Goal: Information Seeking & Learning: Learn about a topic

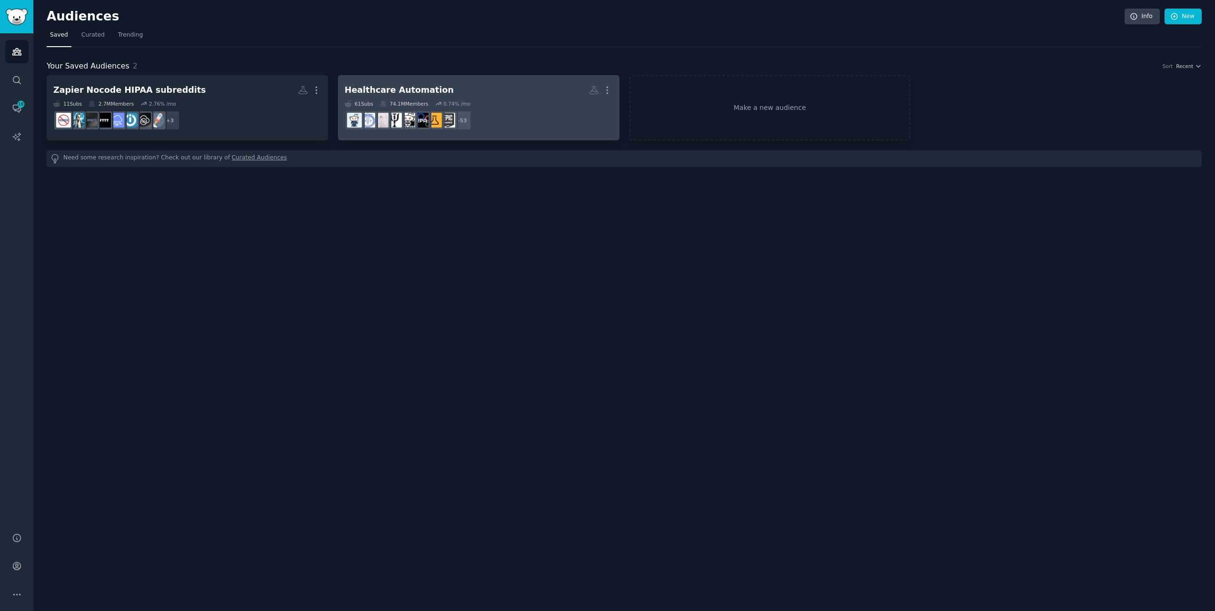
click at [492, 109] on dd "r/api, r/HealthInfoMgmt, r/clinicalinformatics, r/hitech, r/ProcessAutomation, …" at bounding box center [479, 120] width 268 height 27
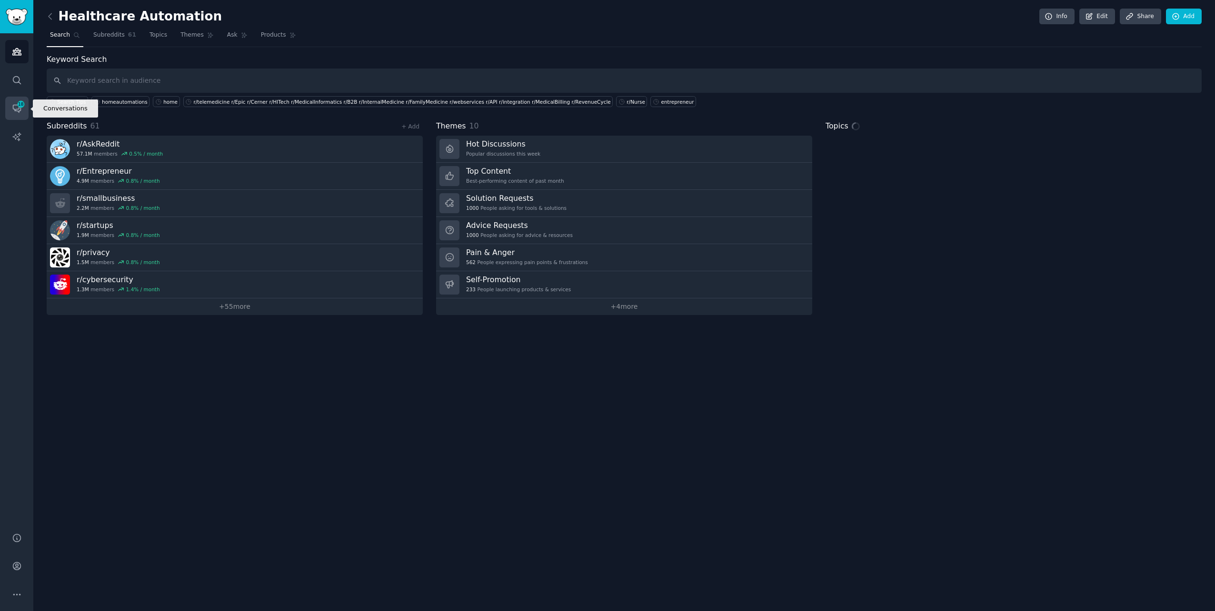
click at [23, 104] on span "18" at bounding box center [21, 104] width 9 height 7
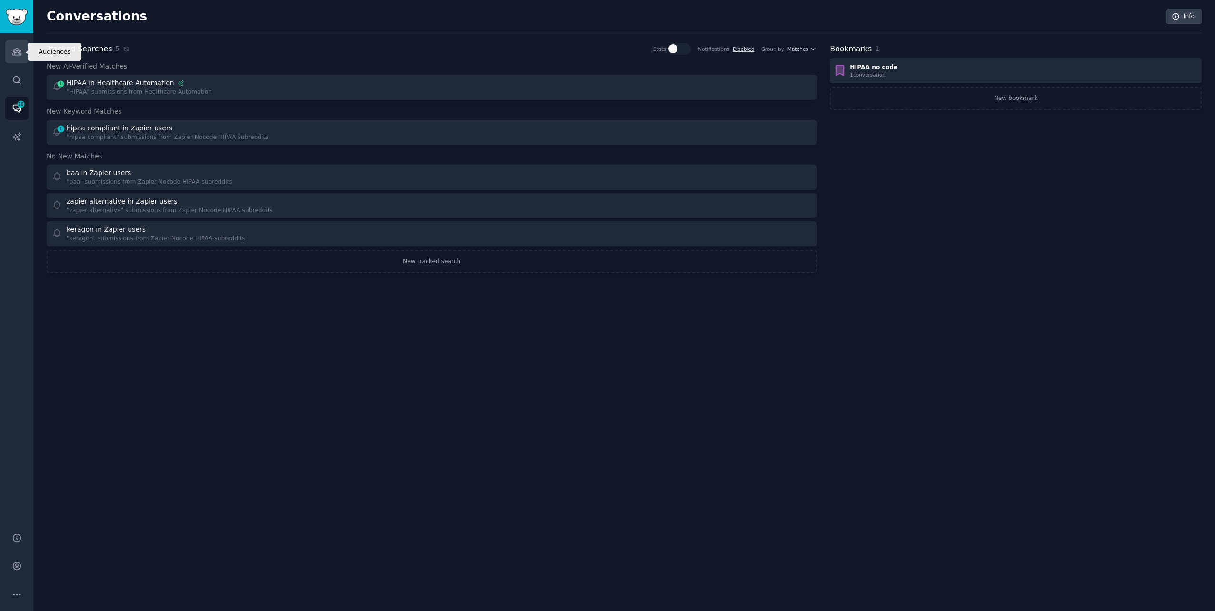
click at [17, 52] on icon "Sidebar" at bounding box center [16, 52] width 9 height 7
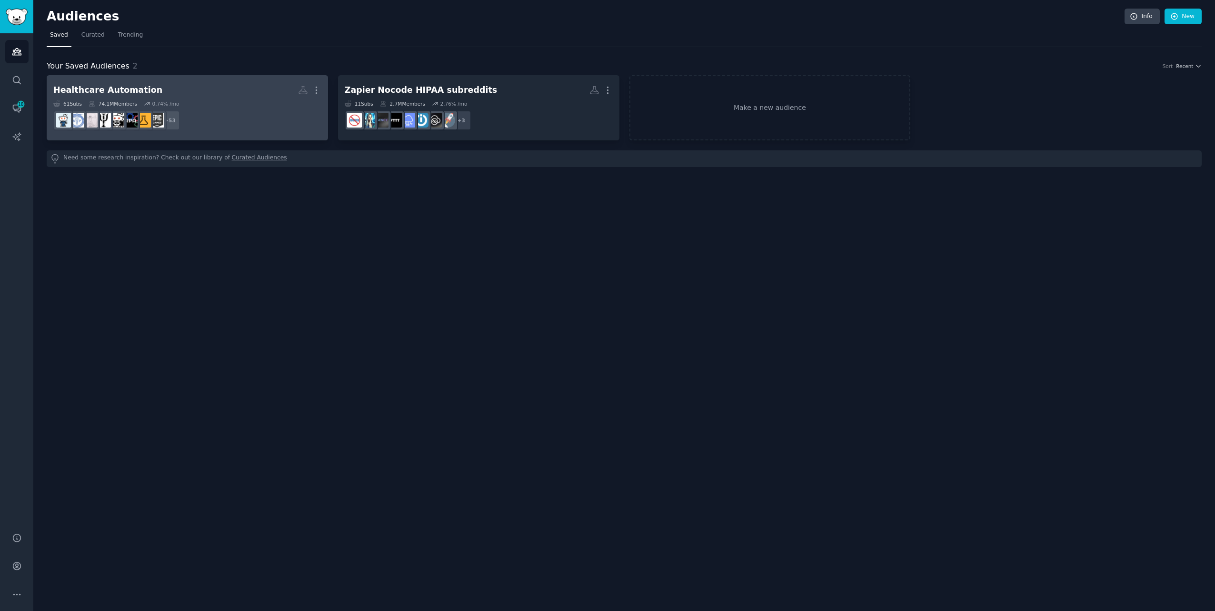
click at [235, 104] on div "61 Sub s 74.1M Members 0.74 % /mo" at bounding box center [187, 103] width 268 height 7
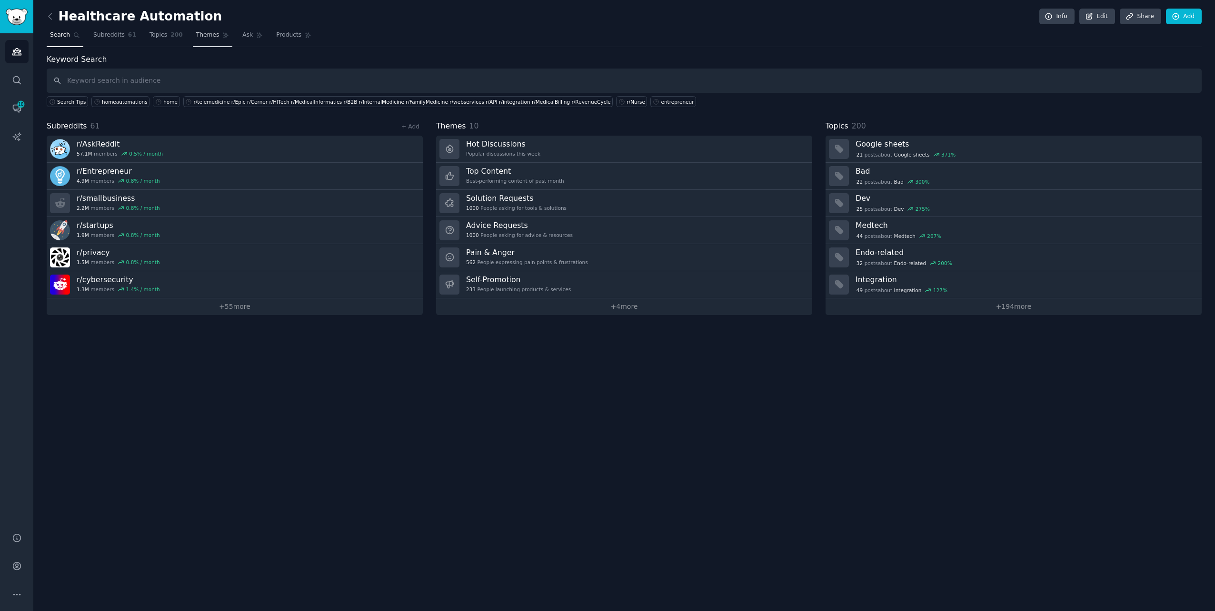
click at [204, 36] on span "Themes" at bounding box center [207, 35] width 23 height 9
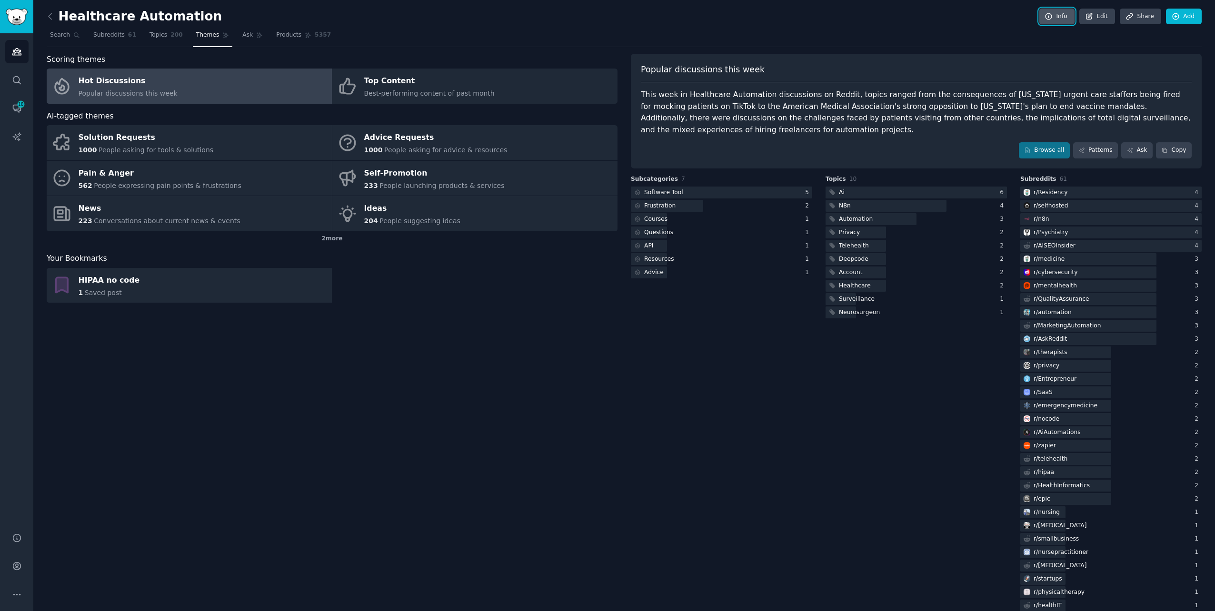
click at [727, 16] on link "Info" at bounding box center [1056, 17] width 35 height 16
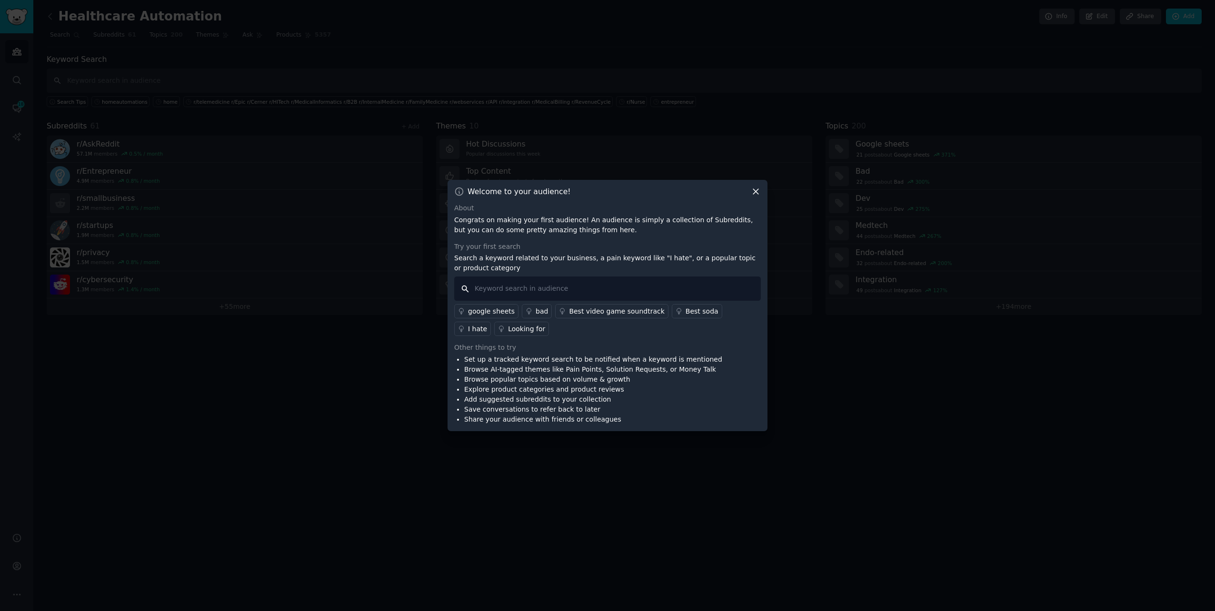
click at [520, 287] on input "text" at bounding box center [607, 289] width 307 height 24
click at [727, 191] on icon at bounding box center [756, 192] width 10 height 10
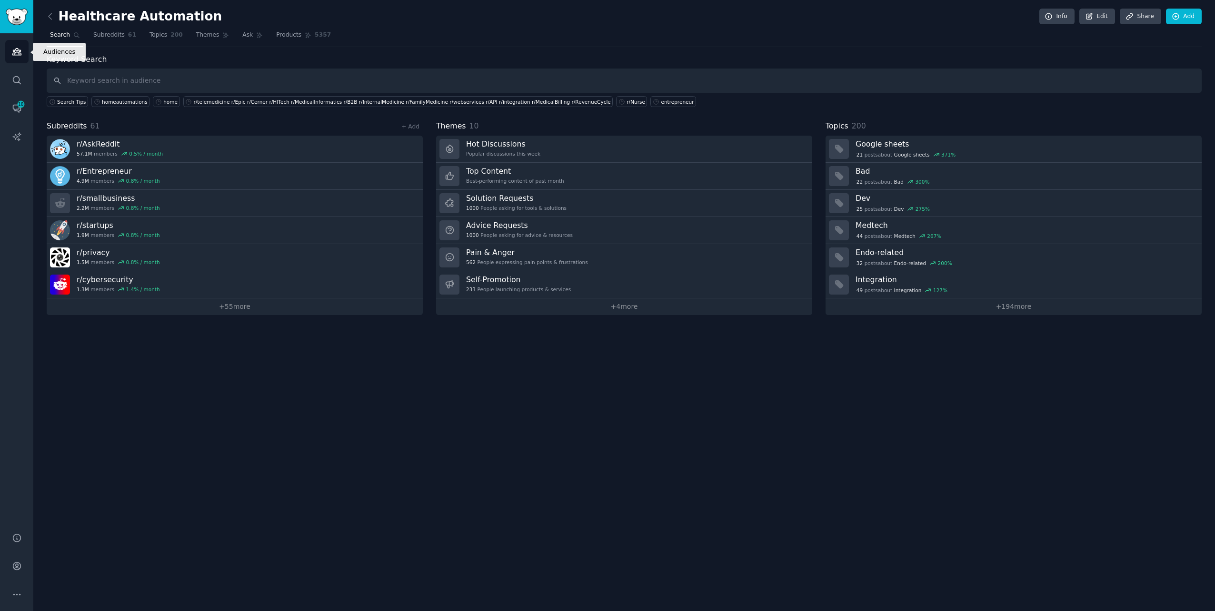
click at [20, 46] on link "Audiences" at bounding box center [16, 51] width 23 height 23
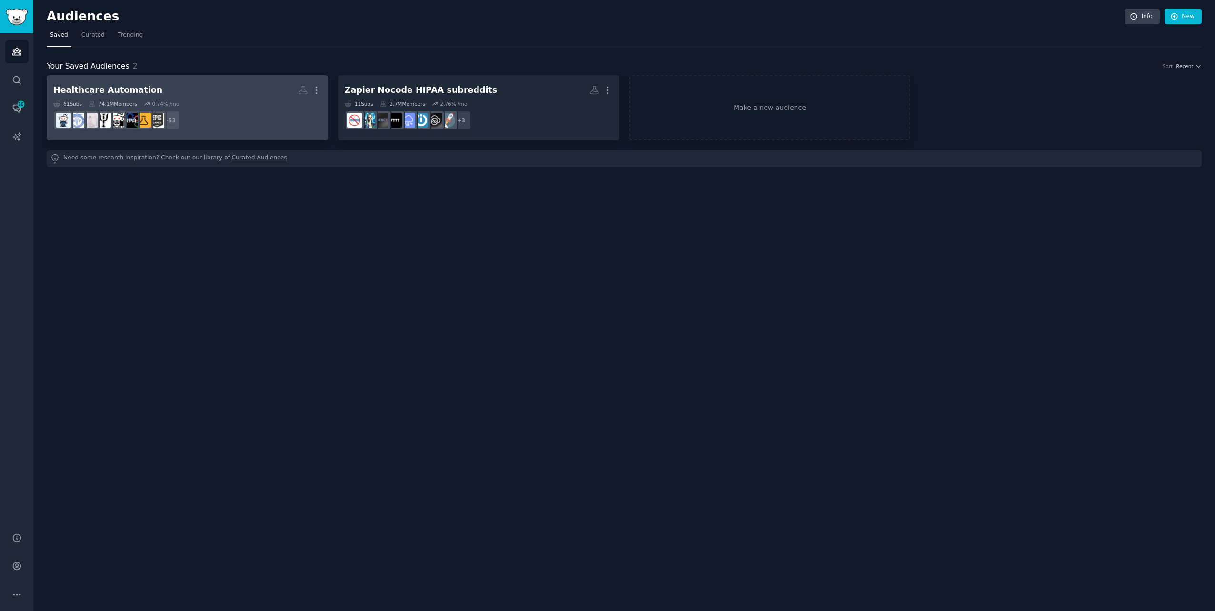
click at [210, 110] on dd "+ 53" at bounding box center [187, 120] width 268 height 27
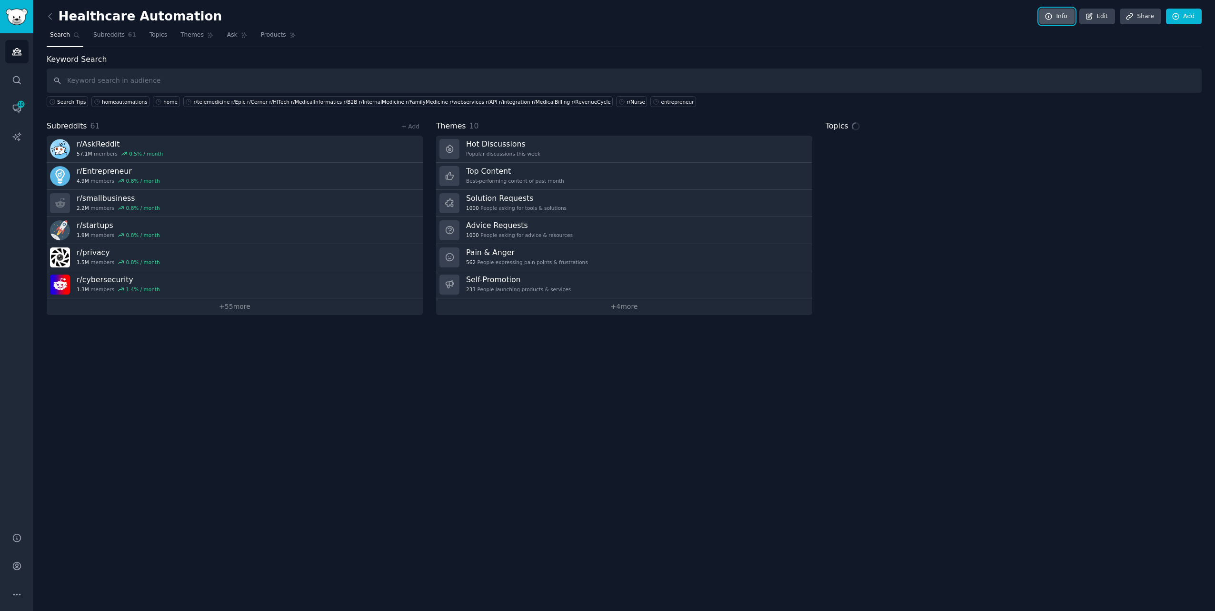
click at [727, 19] on link "Info" at bounding box center [1056, 17] width 35 height 16
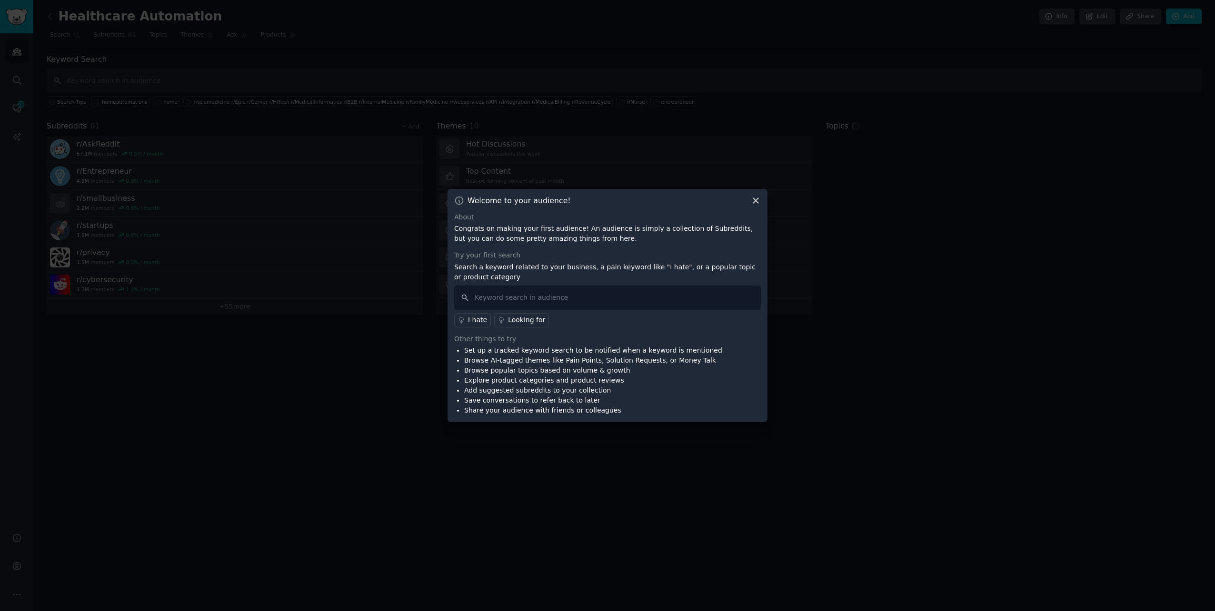
click at [727, 201] on icon at bounding box center [756, 201] width 10 height 10
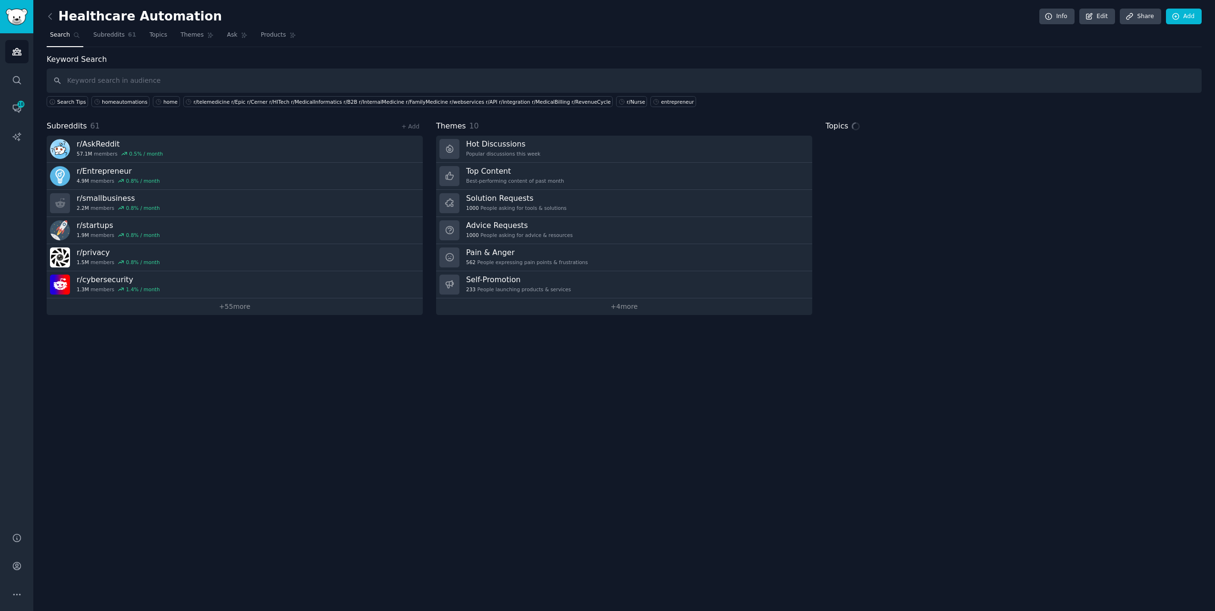
click at [4, 100] on div "Audiences Search Conversations 18 AI Reports" at bounding box center [16, 277] width 33 height 488
click at [17, 104] on span "18" at bounding box center [21, 104] width 9 height 7
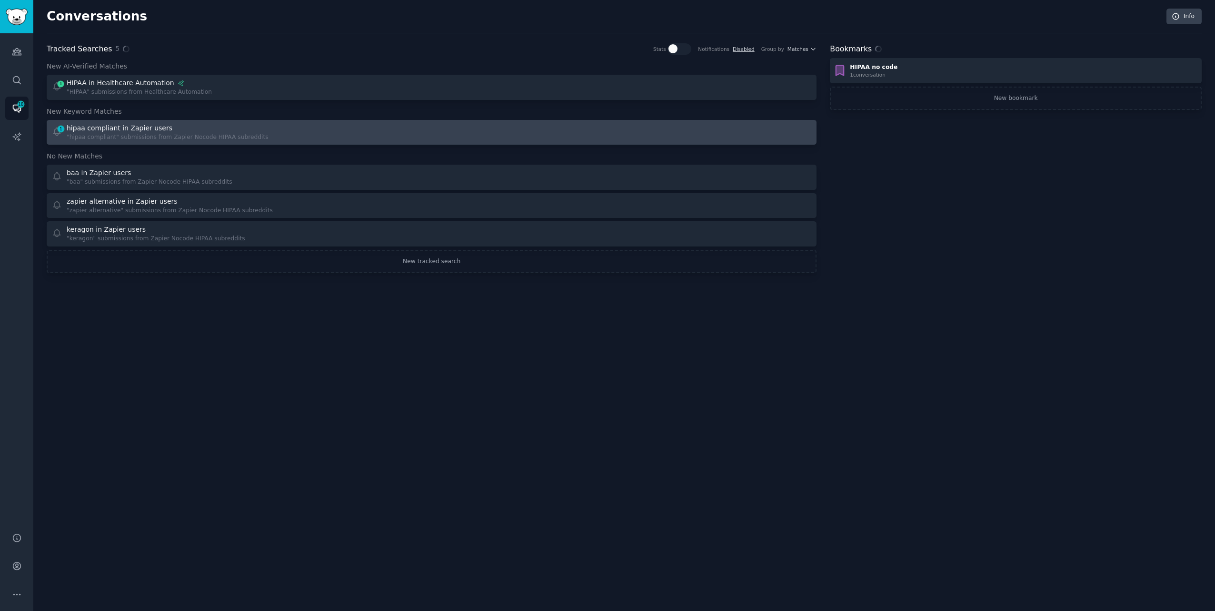
click at [123, 133] on div ""hipaa compliant" submissions from Zapier Nocode HIPAA subreddits" at bounding box center [168, 137] width 202 height 9
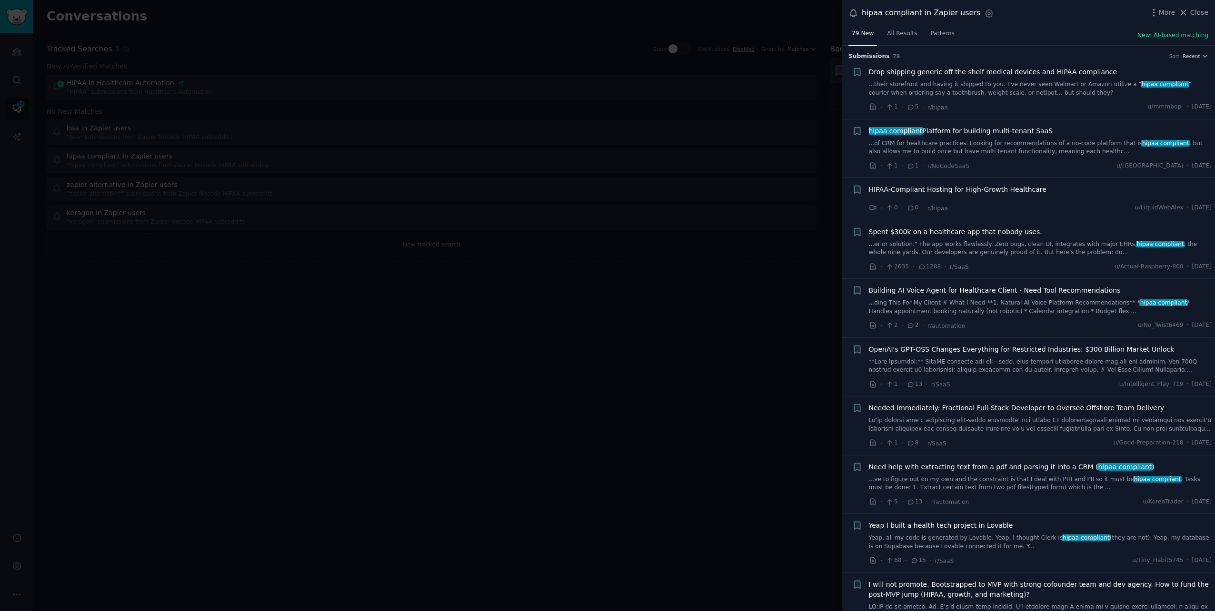
drag, startPoint x: 1067, startPoint y: 153, endPoint x: 998, endPoint y: 102, distance: 86.2
click at [727, 153] on link "...of CRM for healthcare practices. Looking for recommendations of a no-code pl…" at bounding box center [1040, 147] width 343 height 17
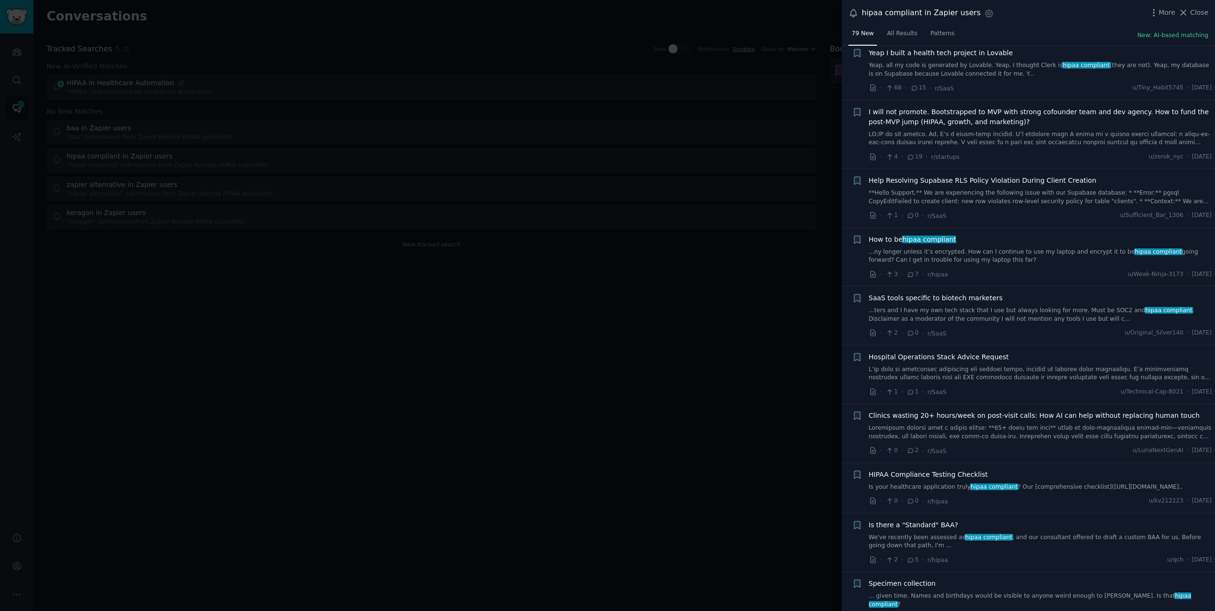
scroll to position [619, 0]
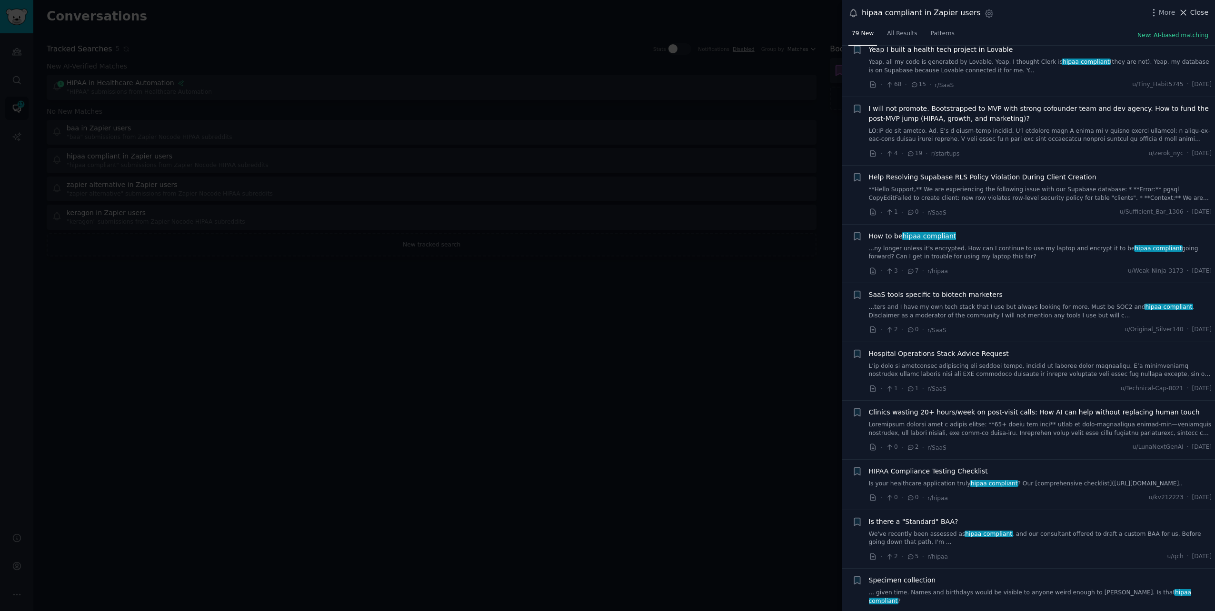
click at [727, 13] on span "Close" at bounding box center [1199, 13] width 18 height 10
click at [727, 318] on div "Conversations Info Tracked Searches 5 Stats Notifications Disabled Group by Mat…" at bounding box center [623, 305] width 1181 height 611
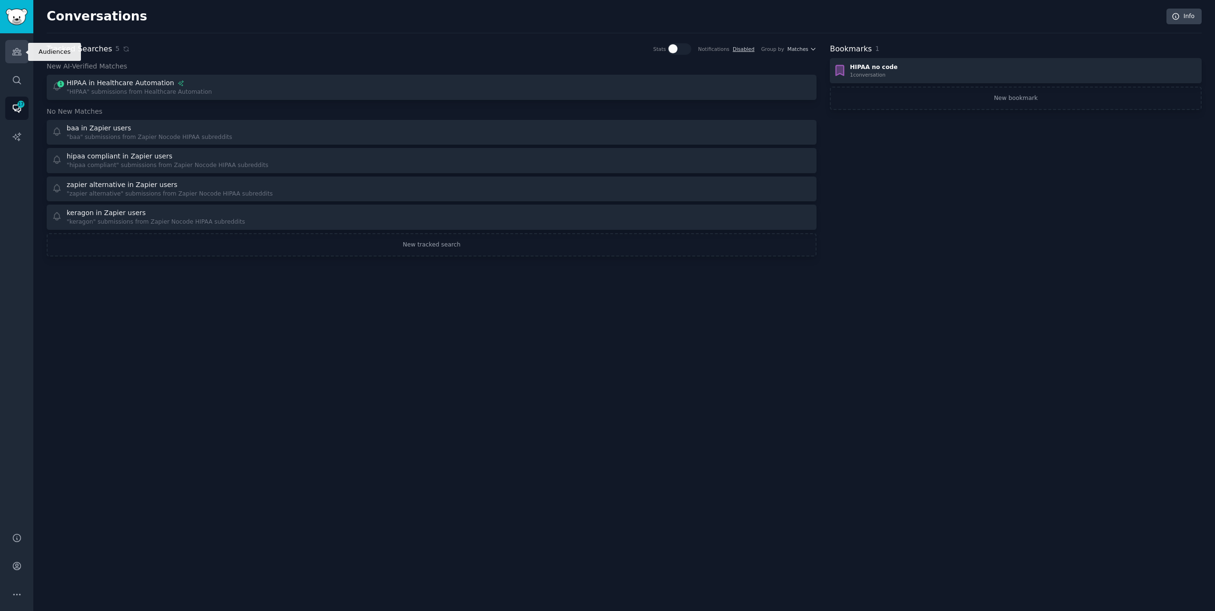
click at [13, 53] on icon "Sidebar" at bounding box center [16, 52] width 9 height 7
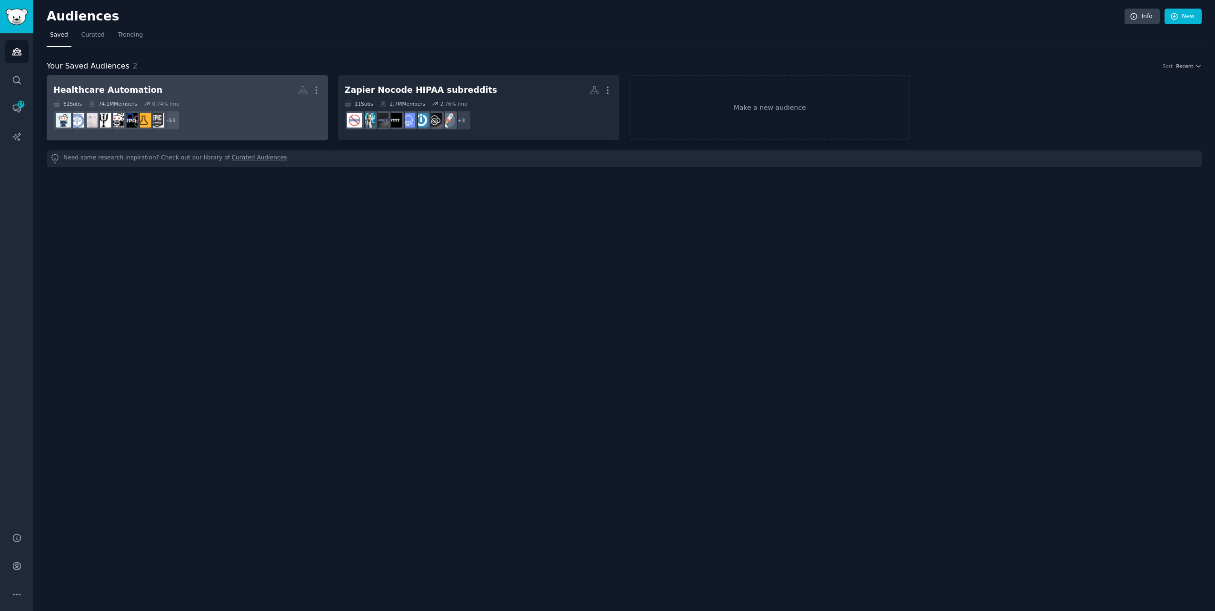
click at [234, 103] on div "61 Sub s 74.1M Members 0.74 % /mo" at bounding box center [187, 103] width 268 height 7
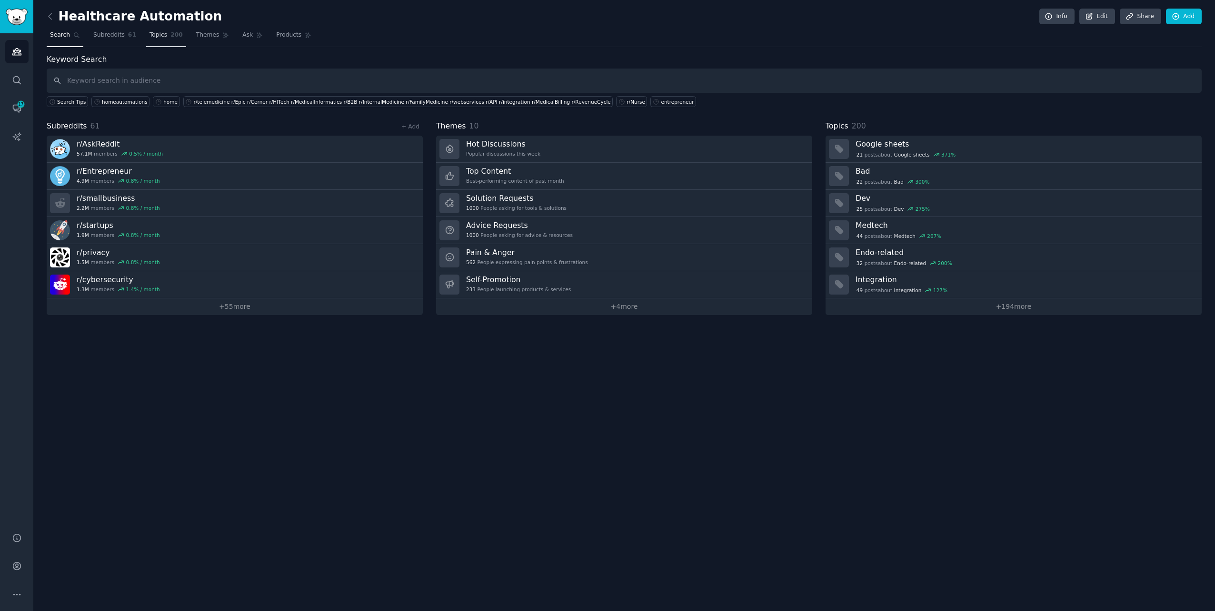
click at [155, 34] on span "Topics" at bounding box center [158, 35] width 18 height 9
click at [202, 36] on span "Themes" at bounding box center [207, 35] width 23 height 9
click at [198, 35] on span "Themes" at bounding box center [207, 35] width 23 height 9
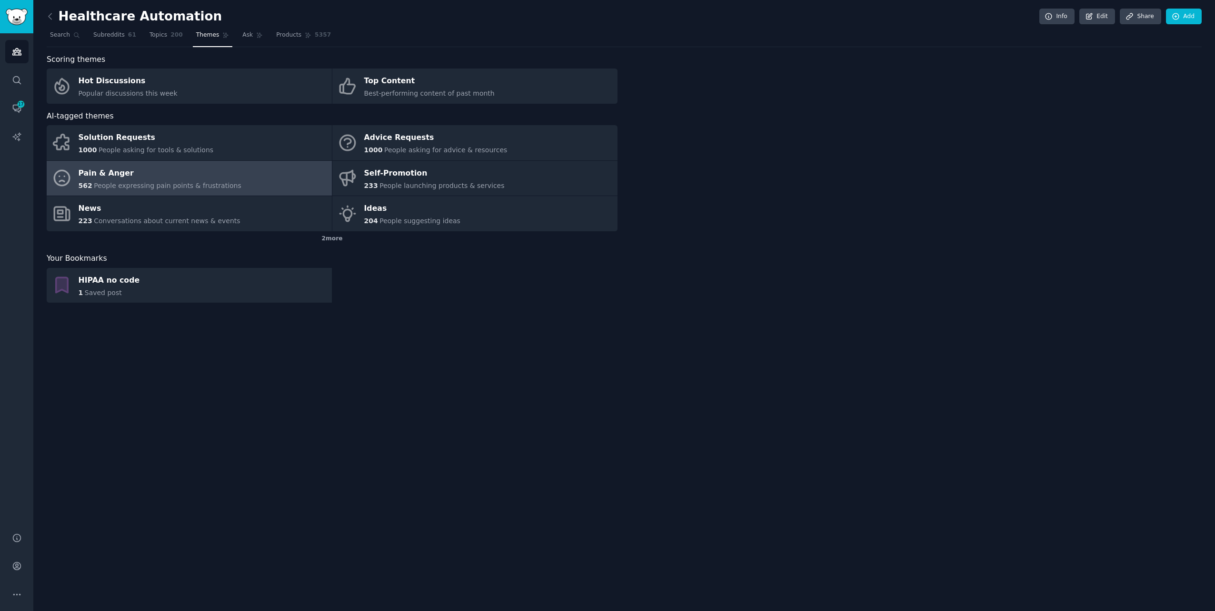
click at [180, 182] on span "People expressing pain points & frustrations" at bounding box center [168, 186] width 148 height 8
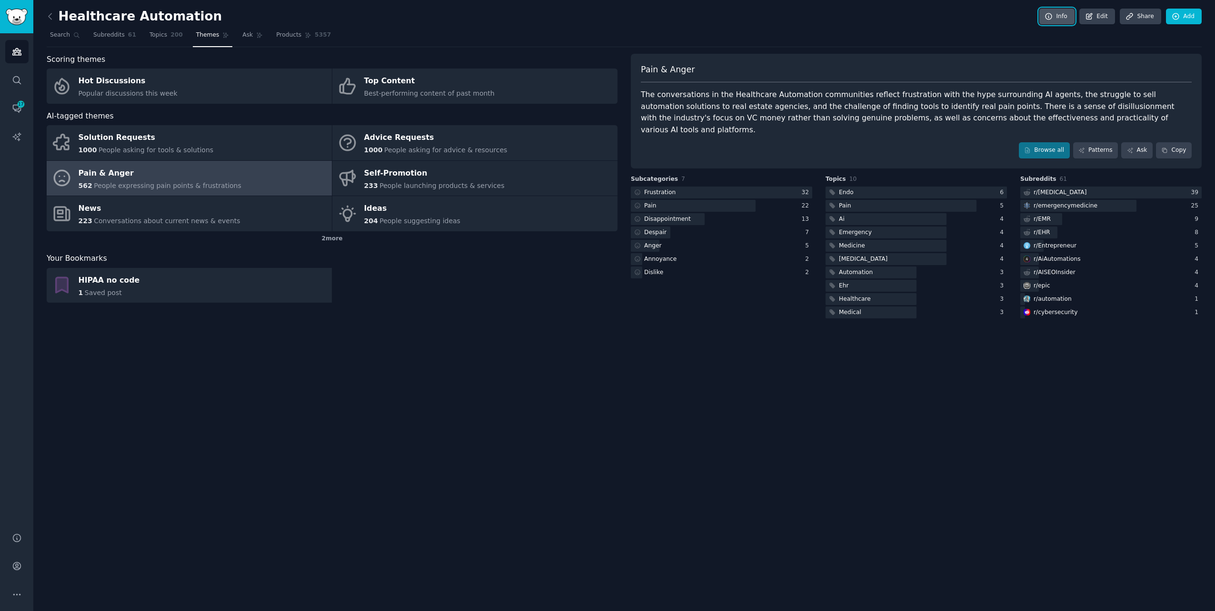
click at [727, 15] on link "Info" at bounding box center [1056, 17] width 35 height 16
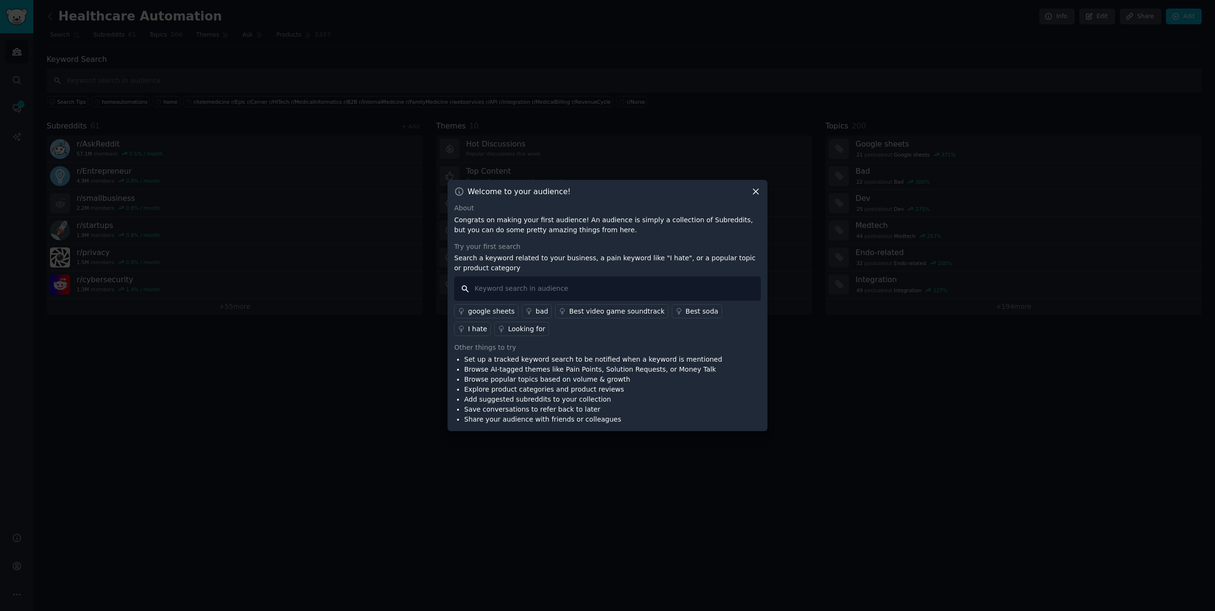
drag, startPoint x: 517, startPoint y: 287, endPoint x: 530, endPoint y: 287, distance: 13.3
click at [517, 287] on input "text" at bounding box center [607, 289] width 307 height 24
type input "hipaa"
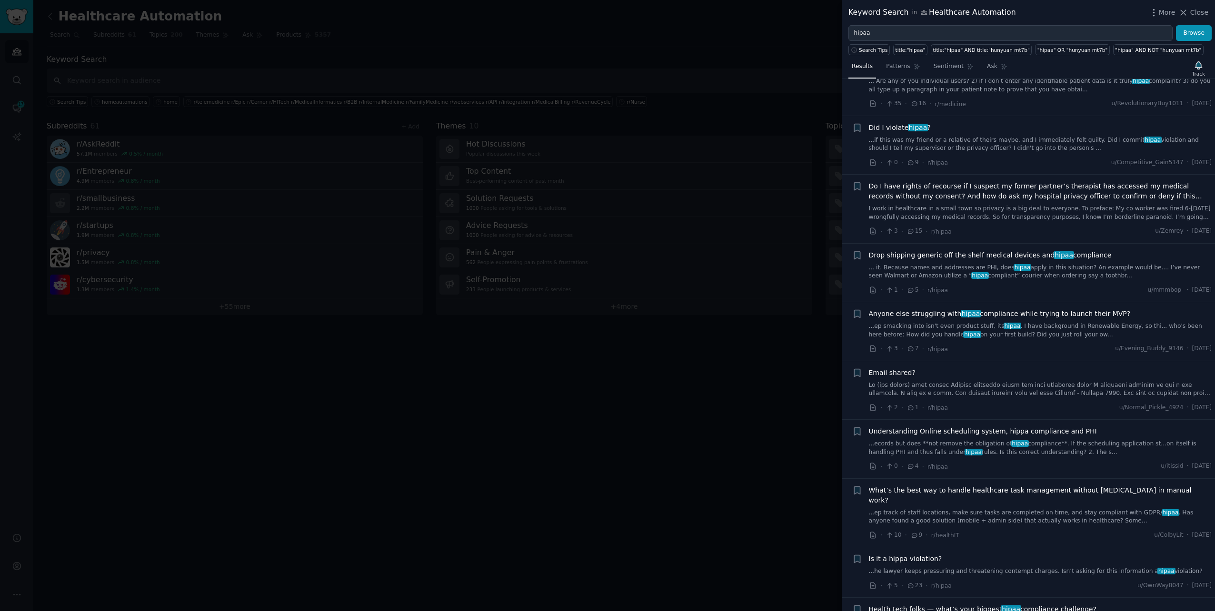
scroll to position [1713, 0]
click at [727, 134] on link "...if this was my friend or a relative of theirs maybe, and I immediately felt …" at bounding box center [1040, 142] width 343 height 17
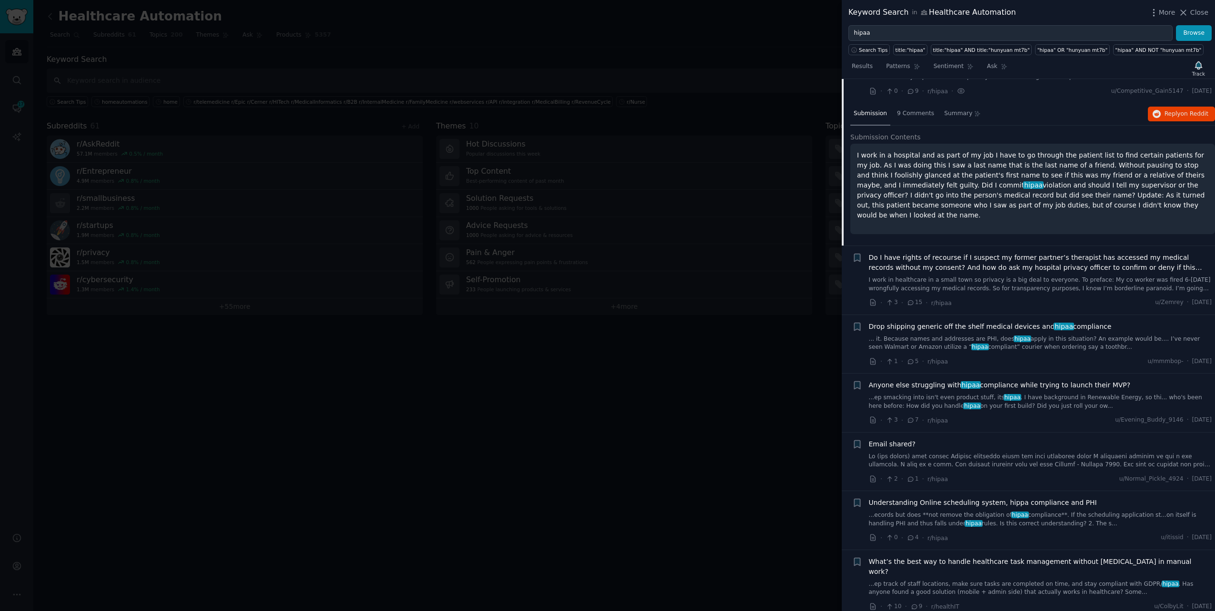
scroll to position [1781, 0]
click at [345, 26] on div at bounding box center [607, 305] width 1215 height 611
click at [722, 54] on div at bounding box center [607, 305] width 1215 height 611
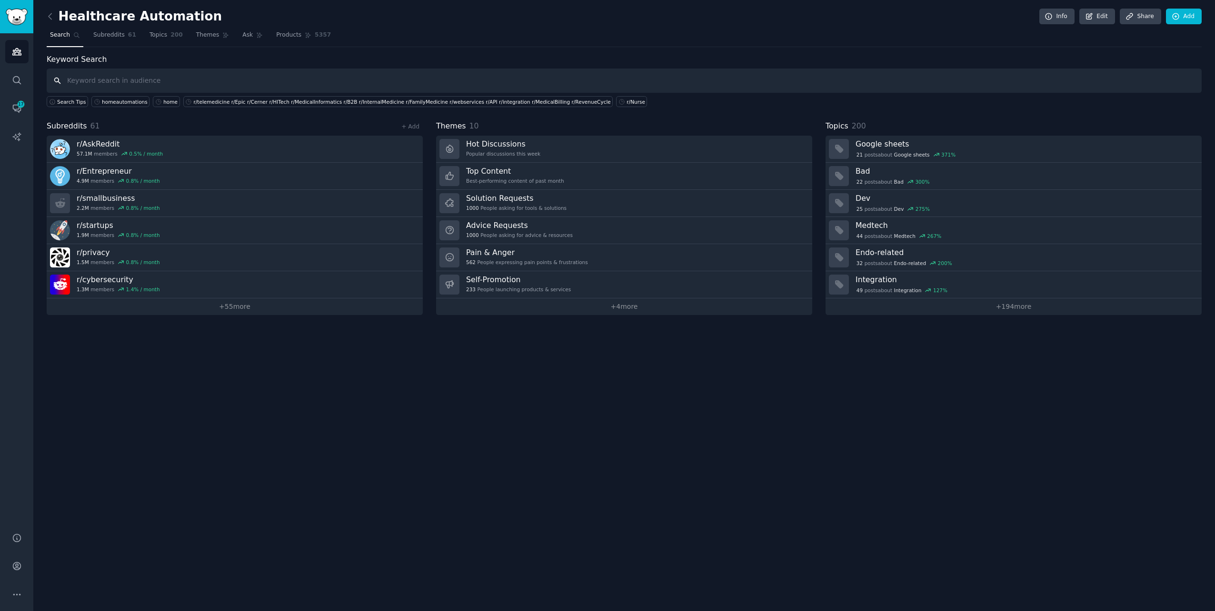
click at [152, 81] on input "text" at bounding box center [624, 81] width 1155 height 24
click at [50, 18] on icon at bounding box center [50, 16] width 3 height 6
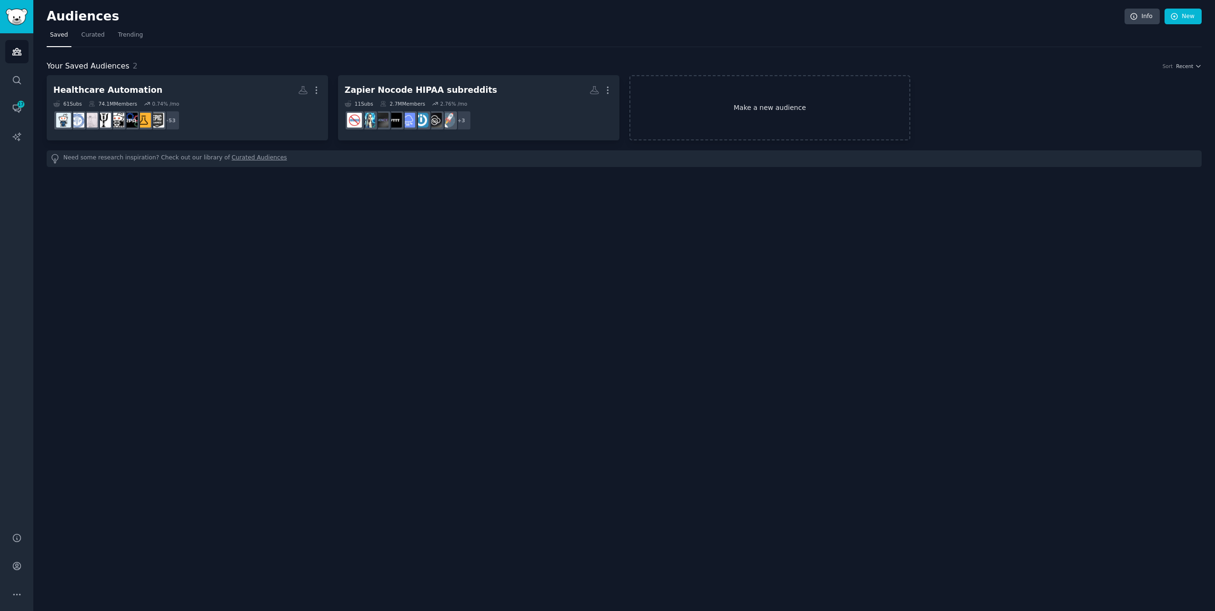
click at [727, 107] on link "Make a new audience" at bounding box center [769, 107] width 281 height 65
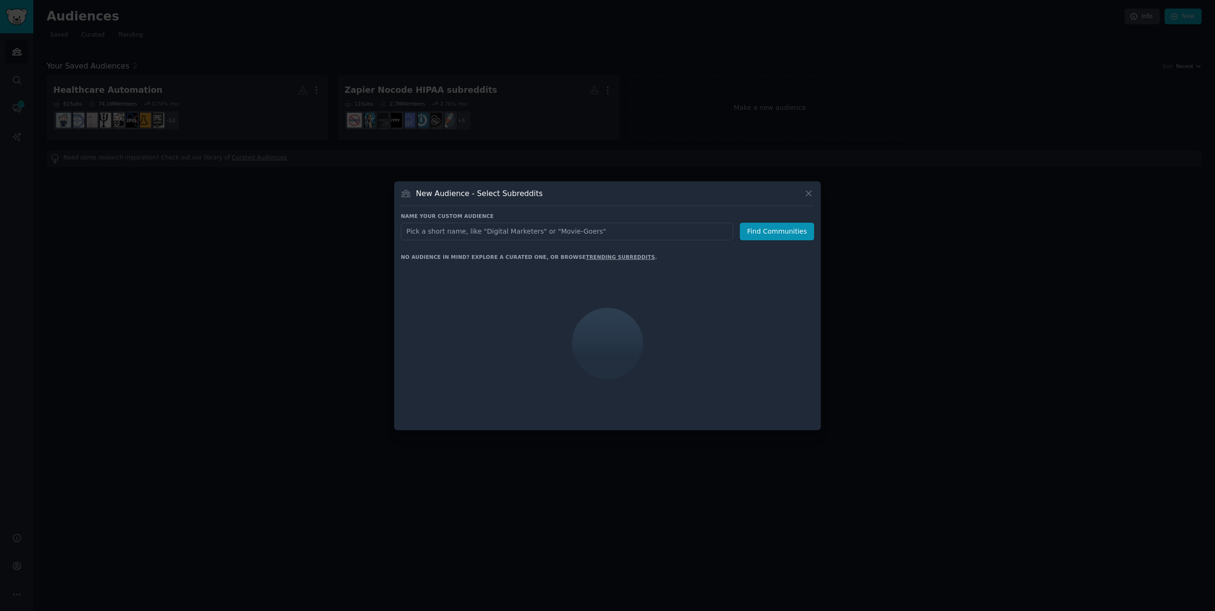
click at [527, 229] on input "text" at bounding box center [567, 232] width 332 height 18
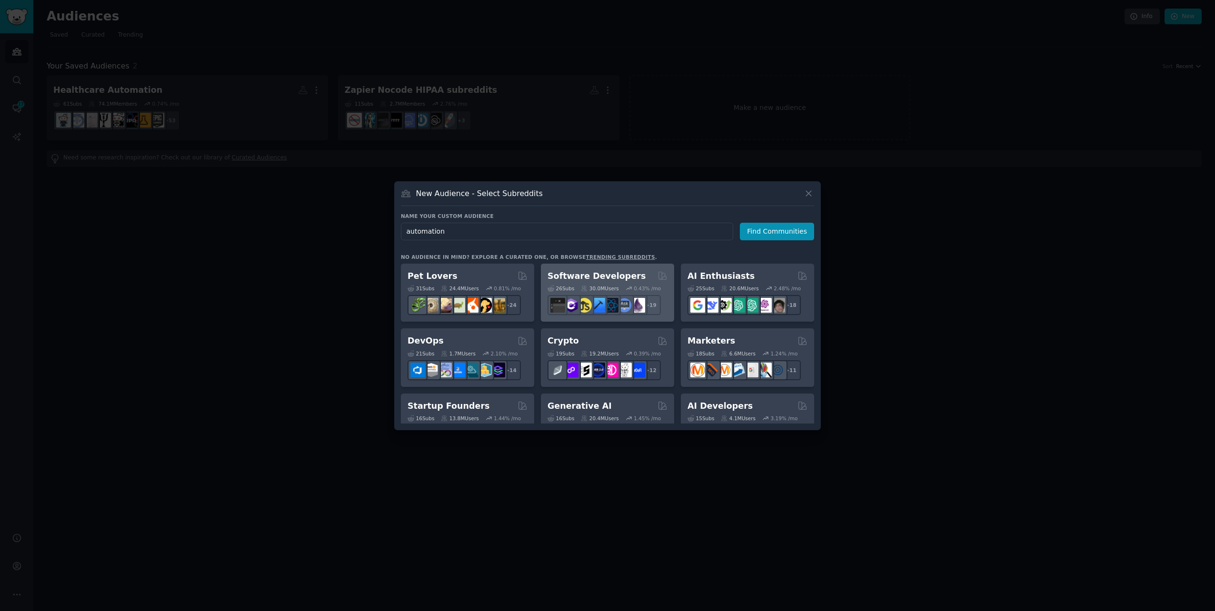
type input "automation"
click at [515, 235] on input "automation" at bounding box center [567, 232] width 332 height 18
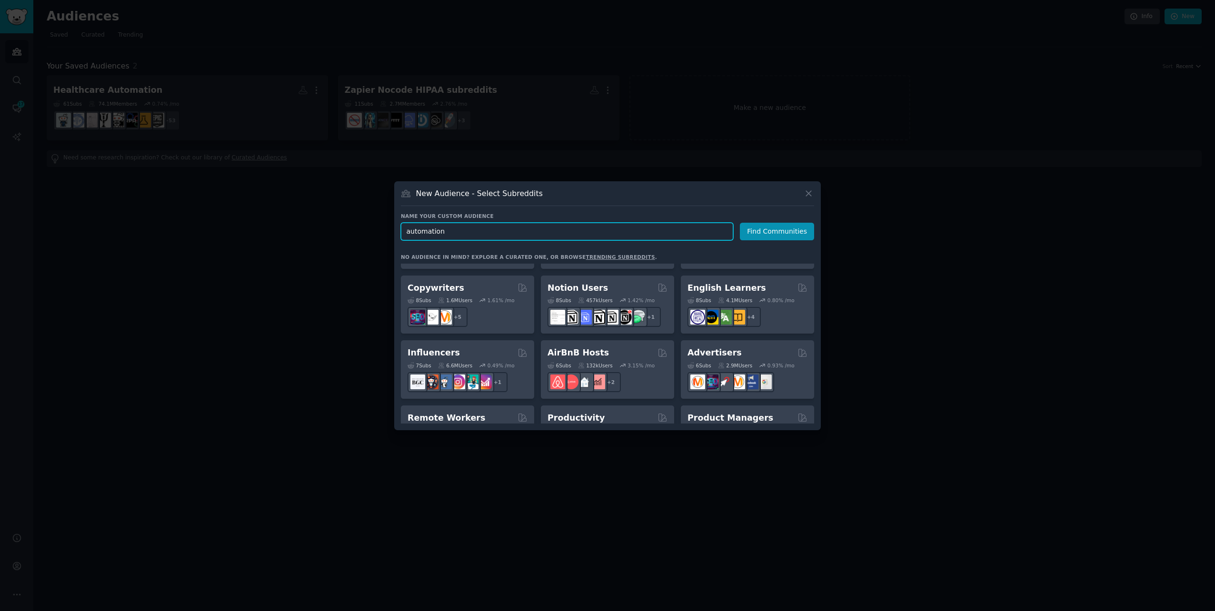
scroll to position [619, 0]
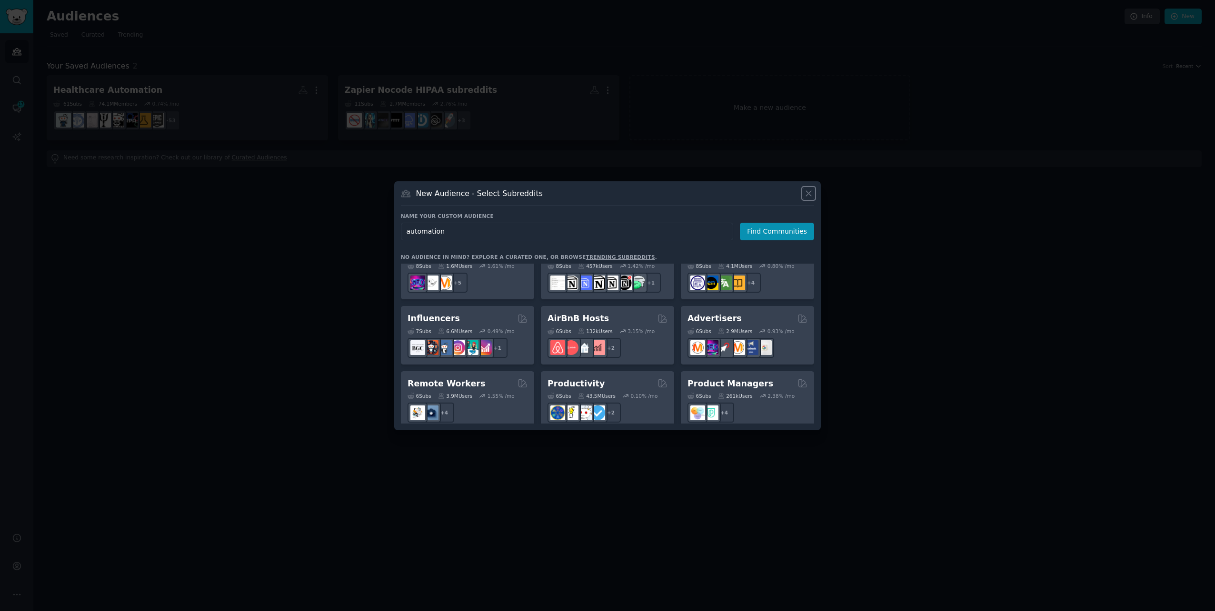
click at [727, 192] on icon at bounding box center [808, 193] width 5 height 5
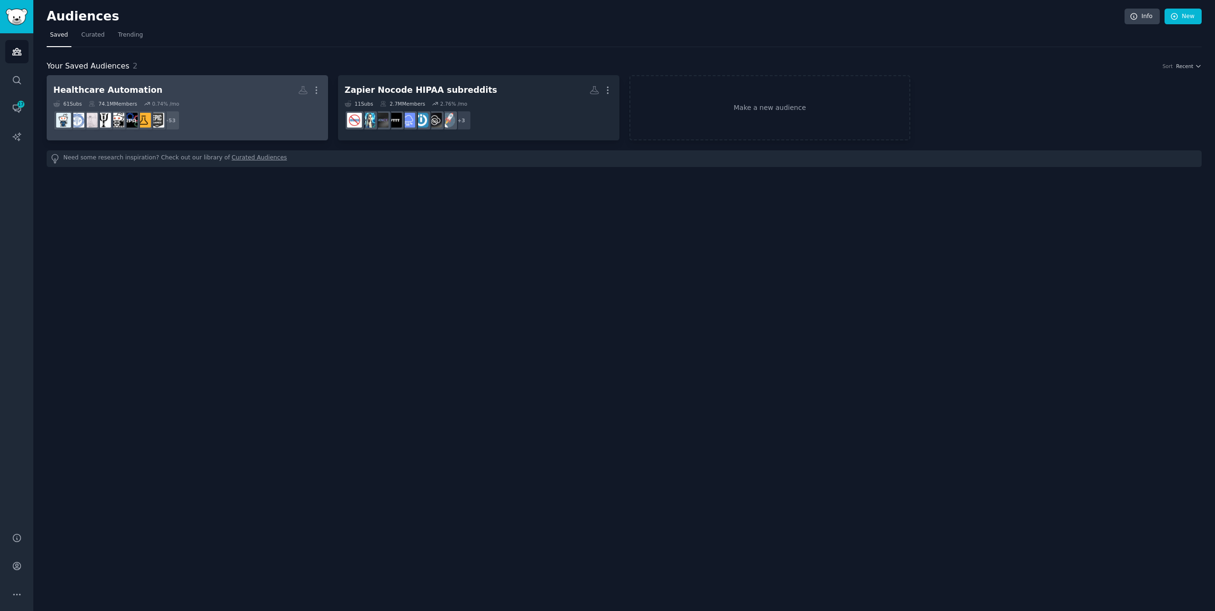
click at [220, 93] on h2 "Healthcare Automation More" at bounding box center [187, 90] width 268 height 17
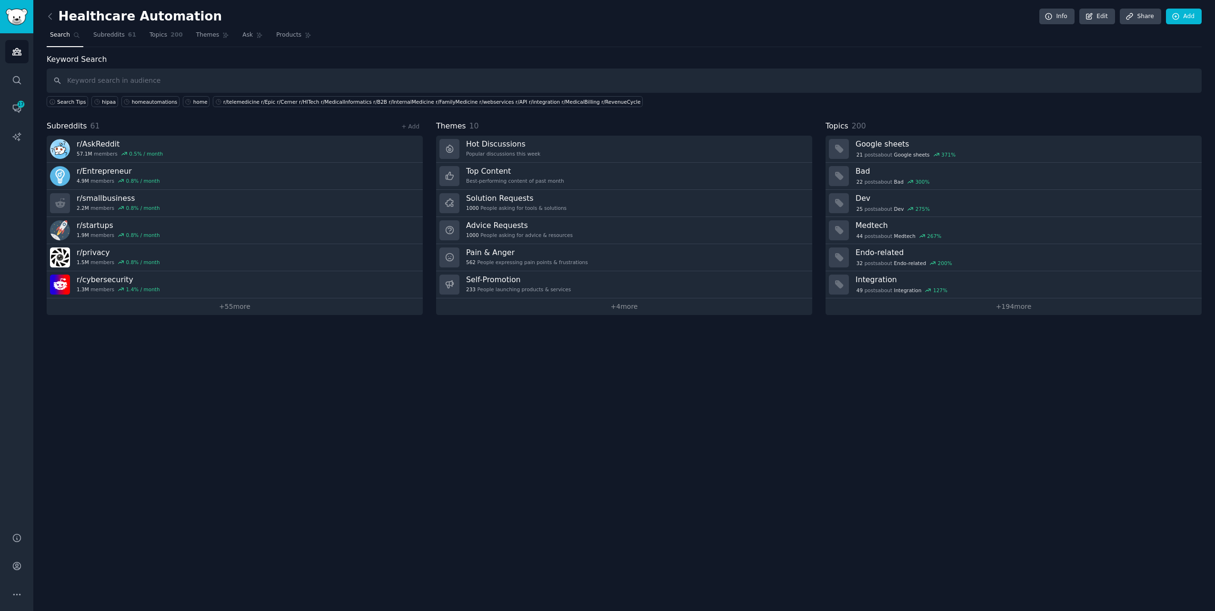
click at [177, 81] on input "text" at bounding box center [624, 81] width 1155 height 24
type input "hipaa"
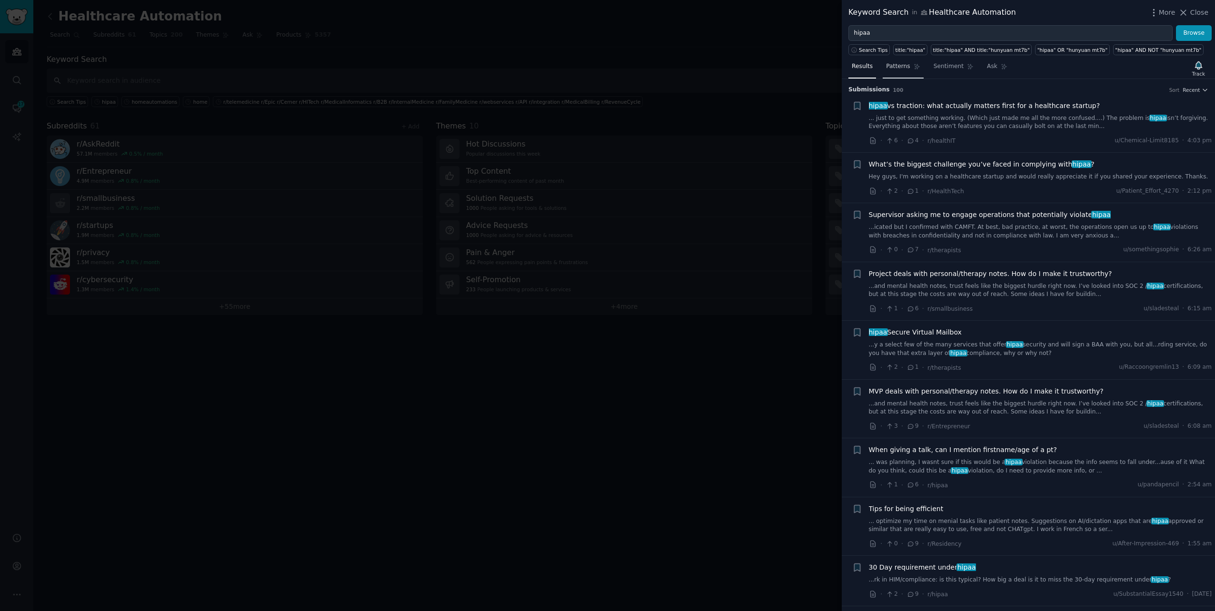
click at [727, 67] on span "Patterns" at bounding box center [898, 66] width 24 height 9
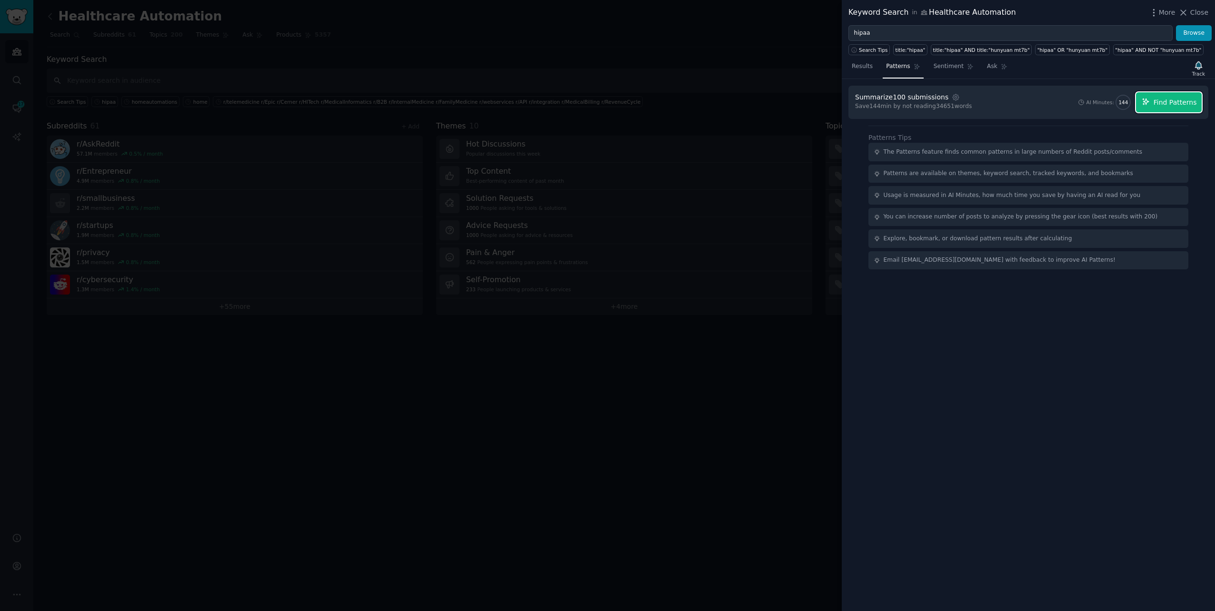
click at [727, 99] on span "Find Patterns" at bounding box center [1174, 103] width 43 height 10
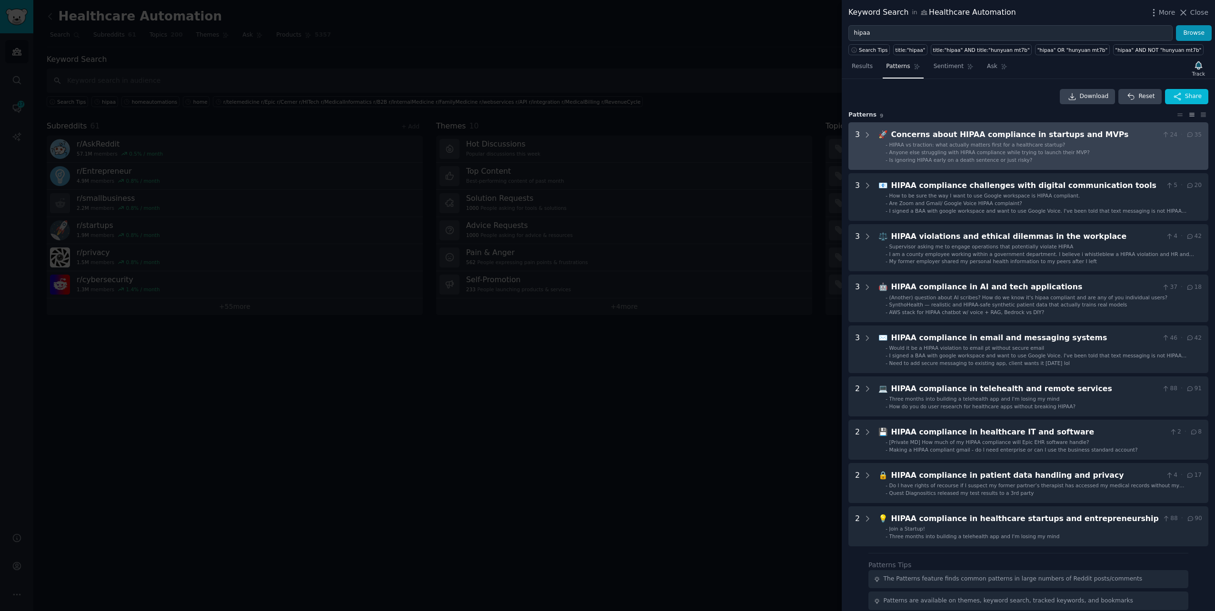
scroll to position [94, 0]
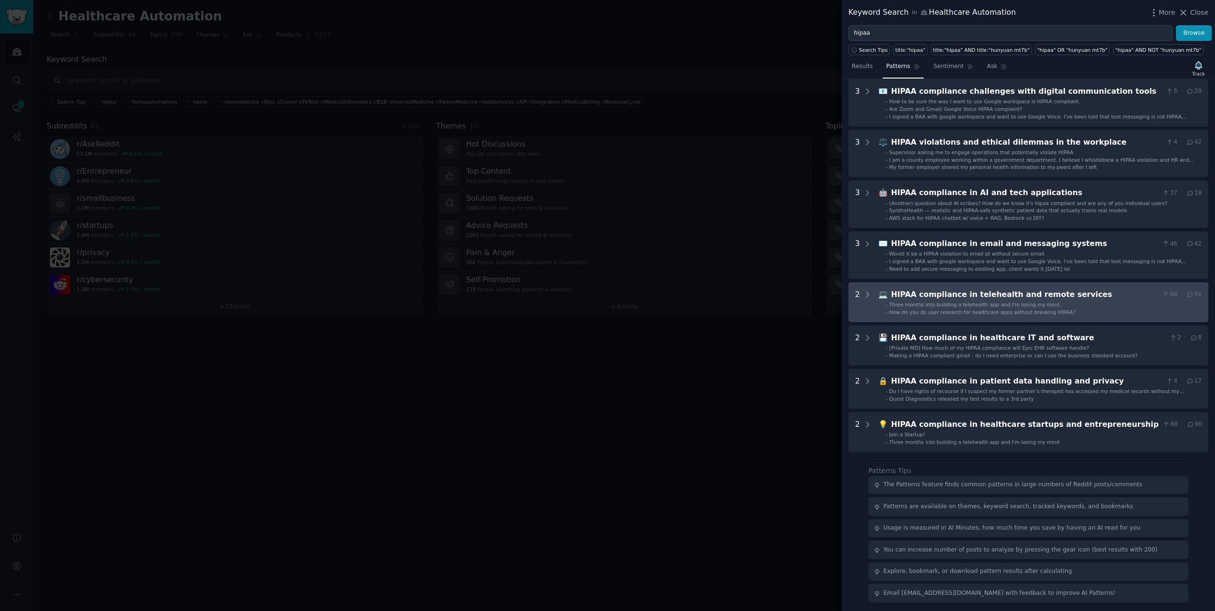
click at [727, 298] on div "HIPAA compliance in telehealth and remote services" at bounding box center [1024, 295] width 267 height 12
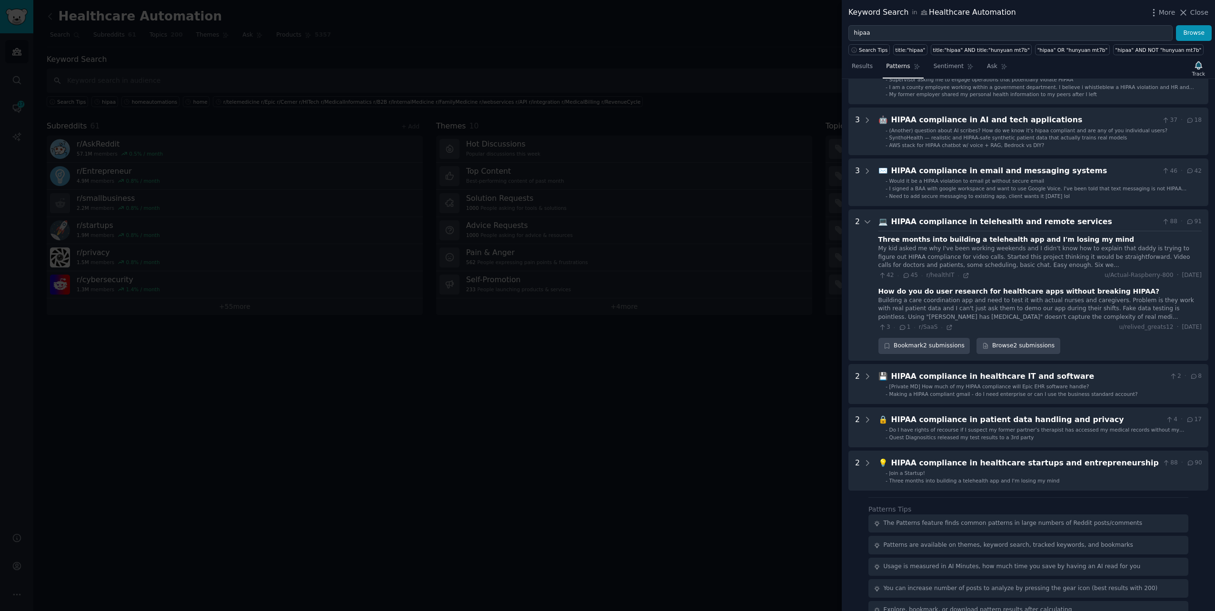
scroll to position [205, 0]
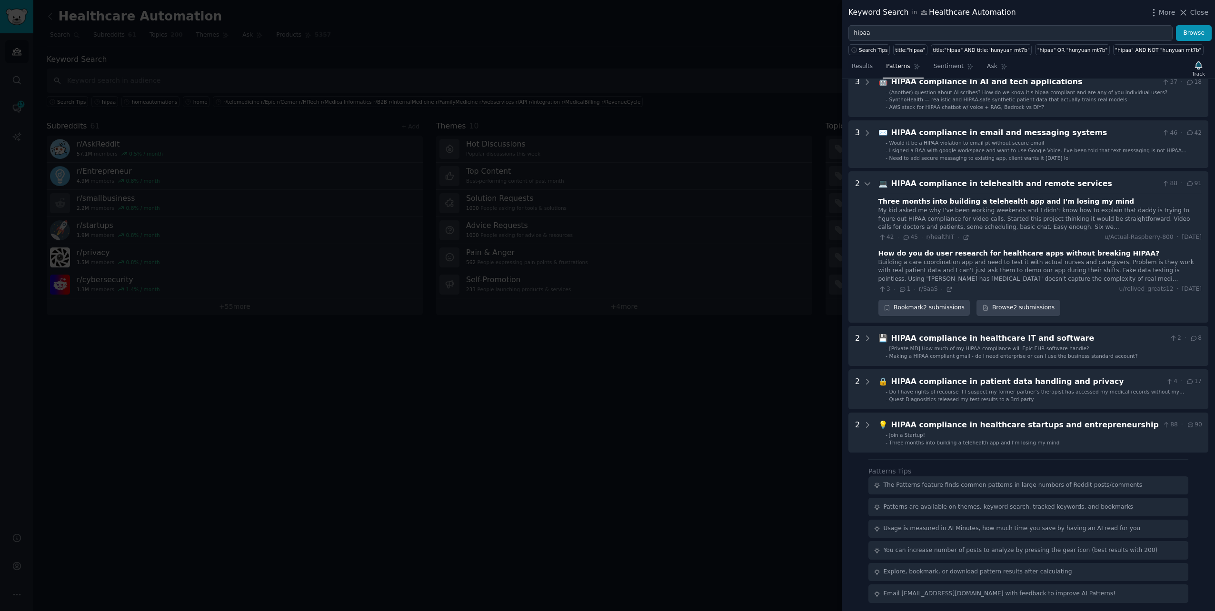
click at [727, 216] on div "My kid asked me why I've been working weekends and I didn't know how to explain…" at bounding box center [1039, 219] width 323 height 25
click at [727, 266] on div "Building a care coordination app and need to test it with actual nurses and car…" at bounding box center [1039, 270] width 323 height 25
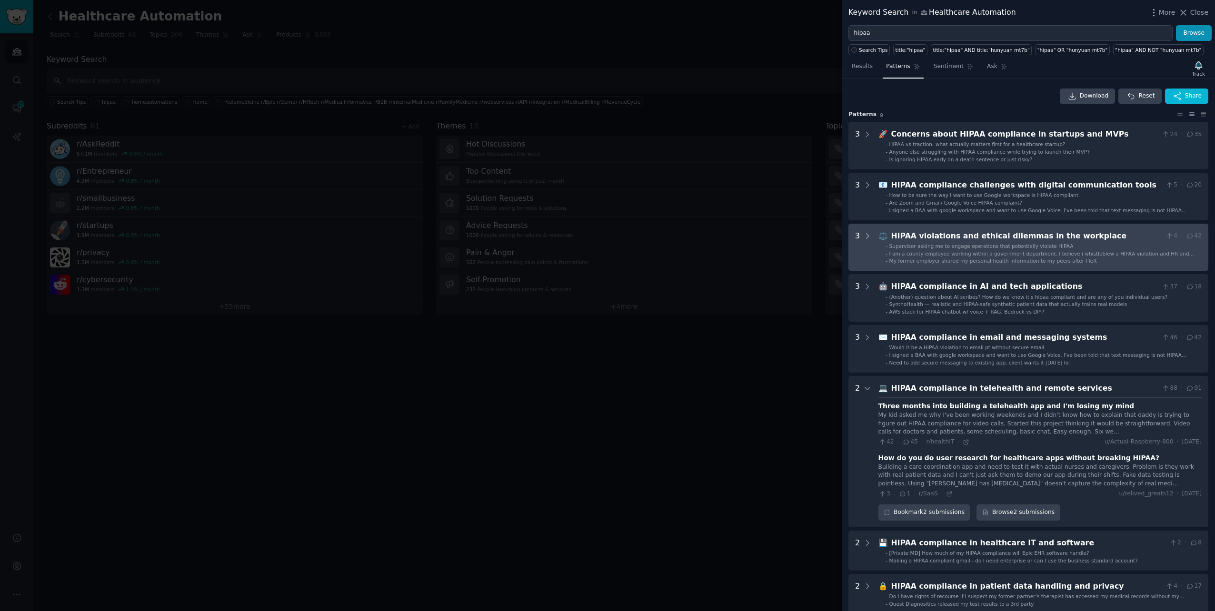
scroll to position [0, 0]
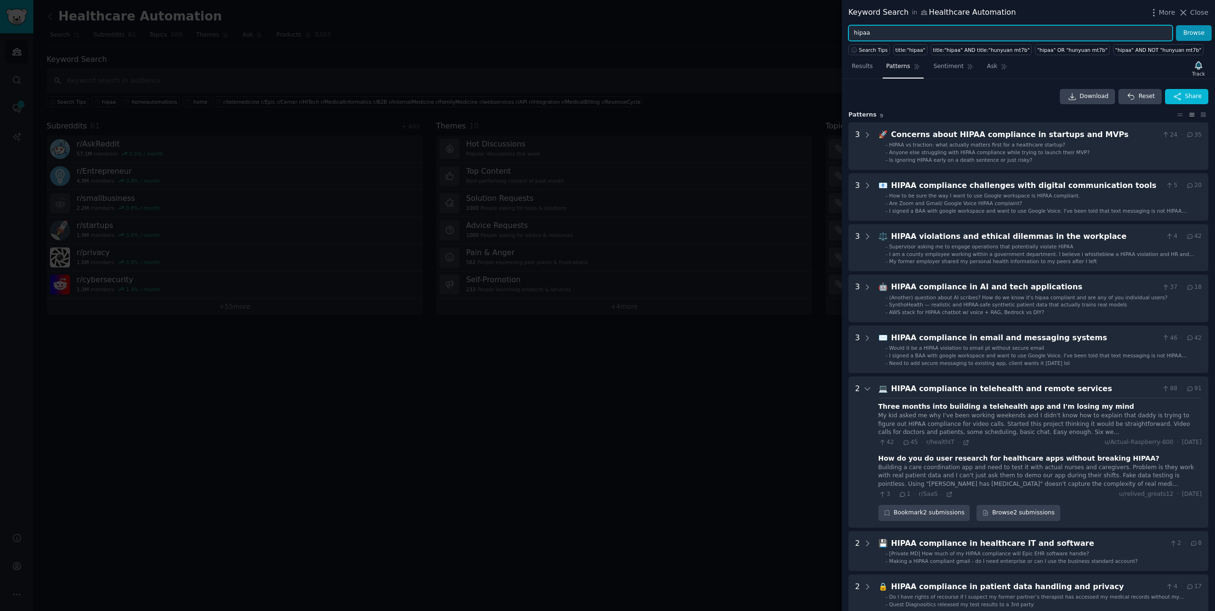
click at [727, 32] on input "hipaa" at bounding box center [1010, 33] width 324 height 16
click at [727, 35] on input "hipaa" at bounding box center [1010, 33] width 324 height 16
click at [609, 337] on div at bounding box center [607, 305] width 1215 height 611
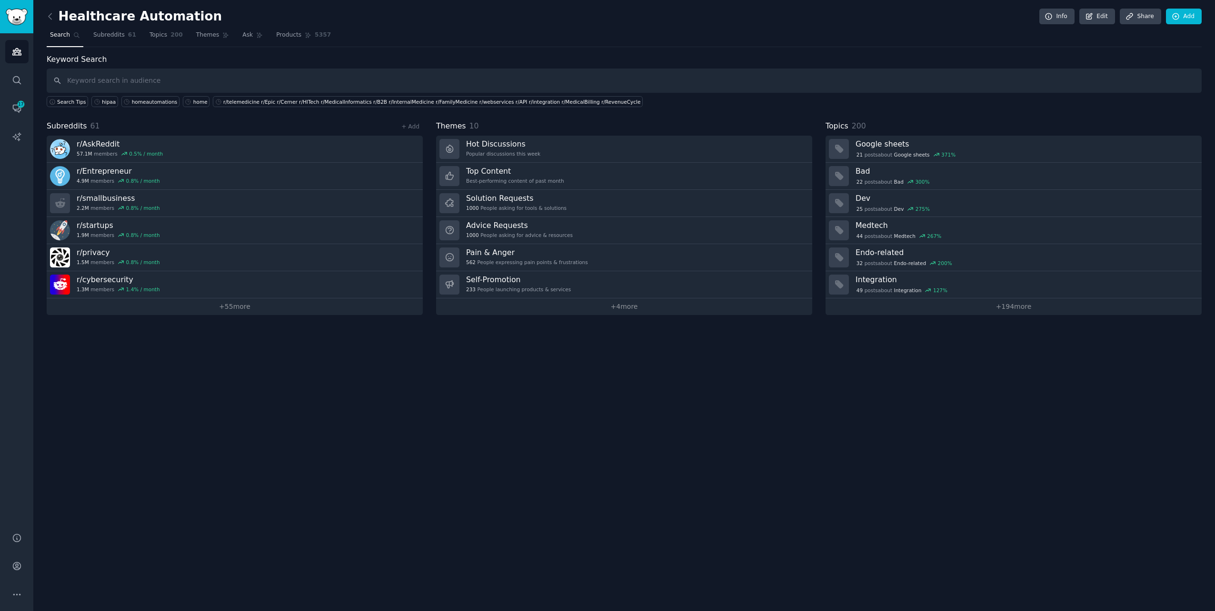
click at [46, 15] on div "Healthcare Automation Info Edit Share Add Search Subreddits 61 Topics 200 Theme…" at bounding box center [623, 305] width 1181 height 611
click at [50, 14] on icon at bounding box center [50, 16] width 10 height 10
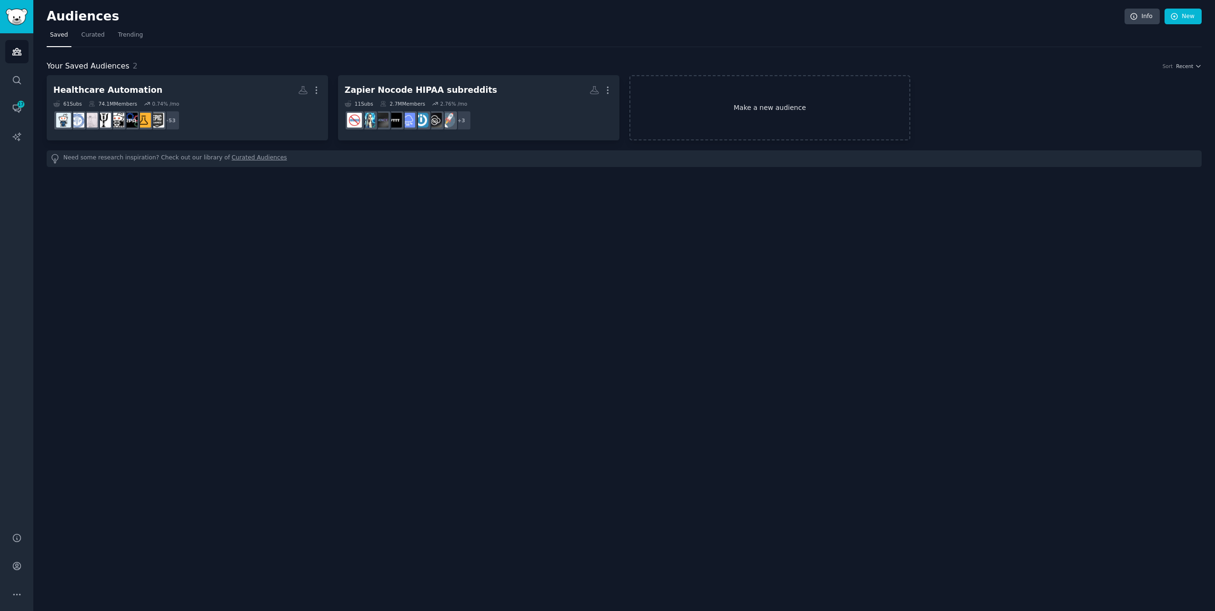
click at [727, 109] on link "Make a new audience" at bounding box center [769, 107] width 281 height 65
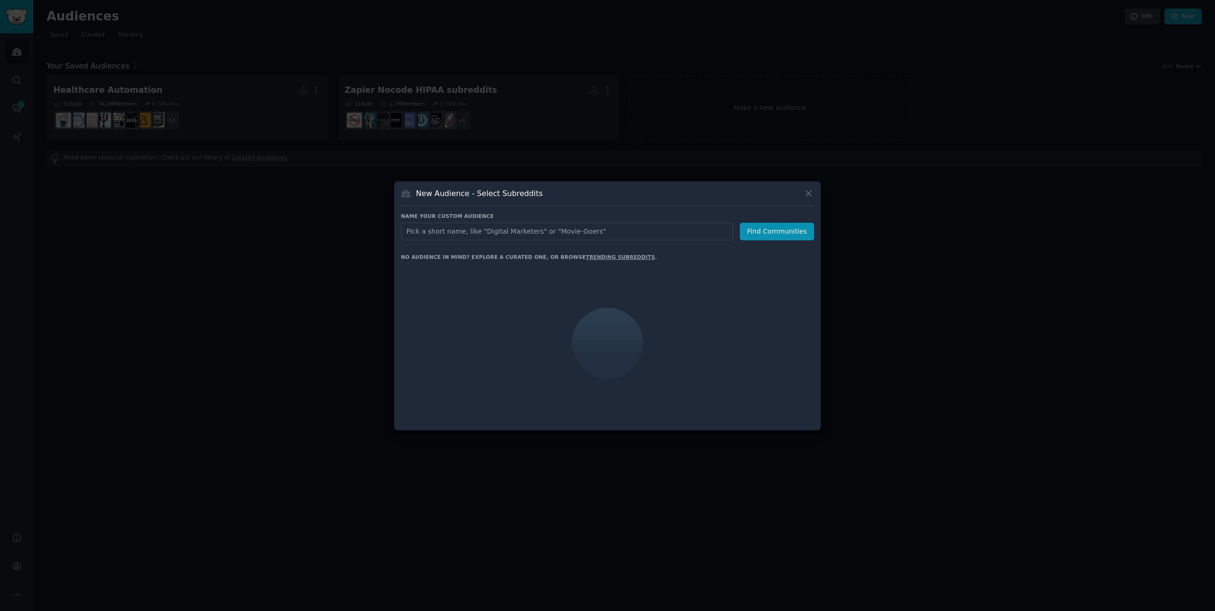
click at [524, 228] on input "text" at bounding box center [567, 232] width 332 height 18
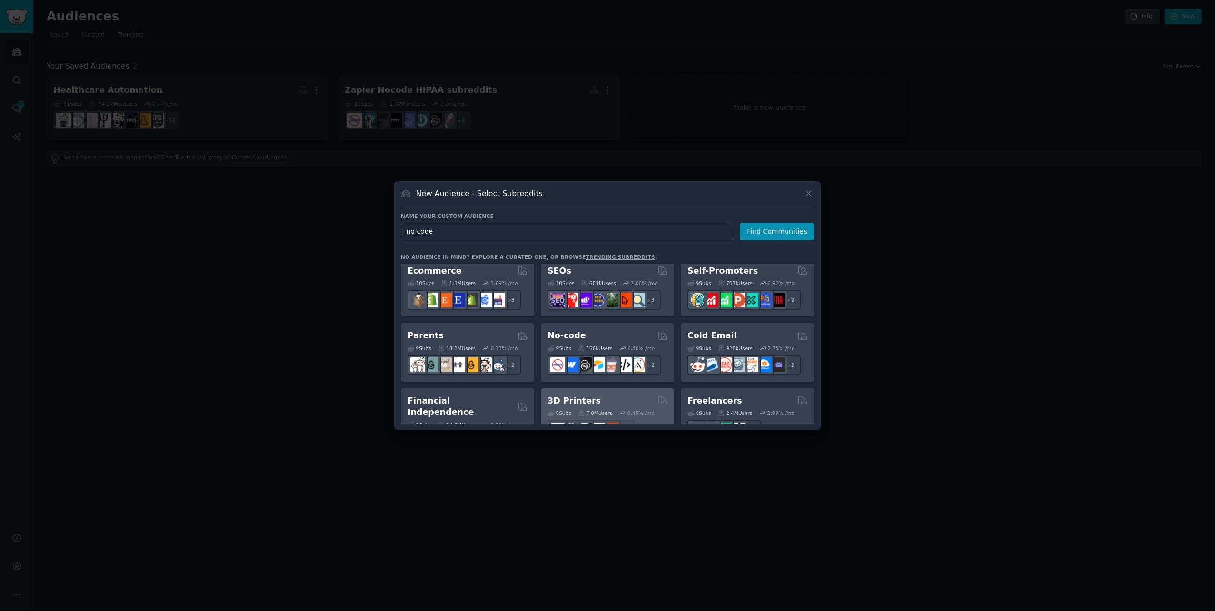
scroll to position [428, 0]
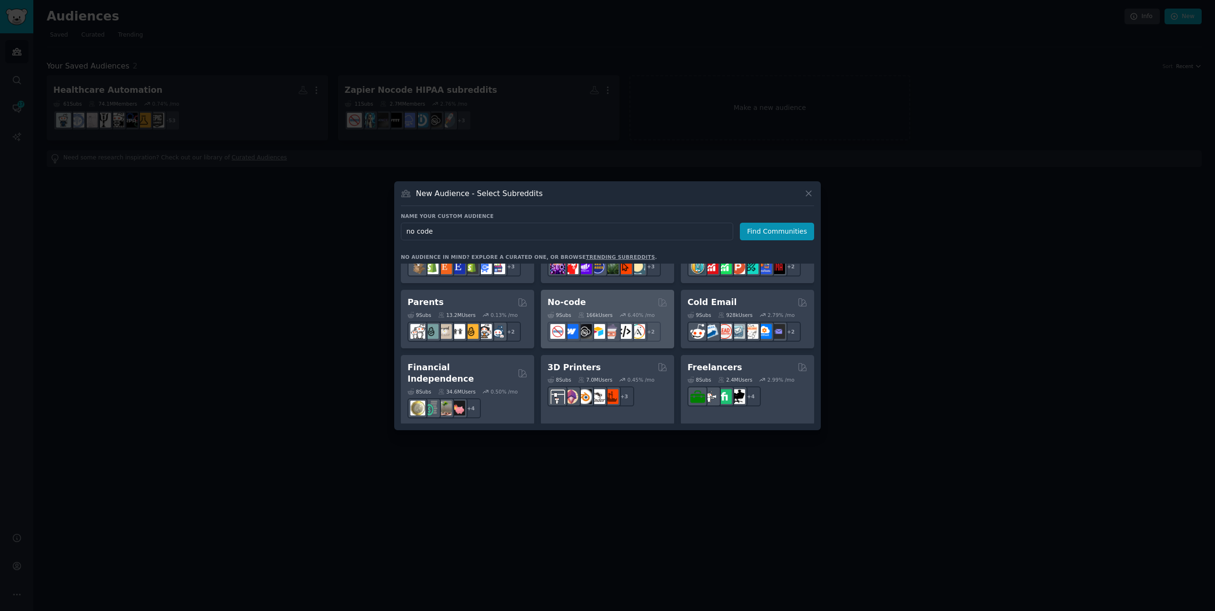
type input "no code"
click at [591, 302] on div "No-code" at bounding box center [607, 303] width 120 height 12
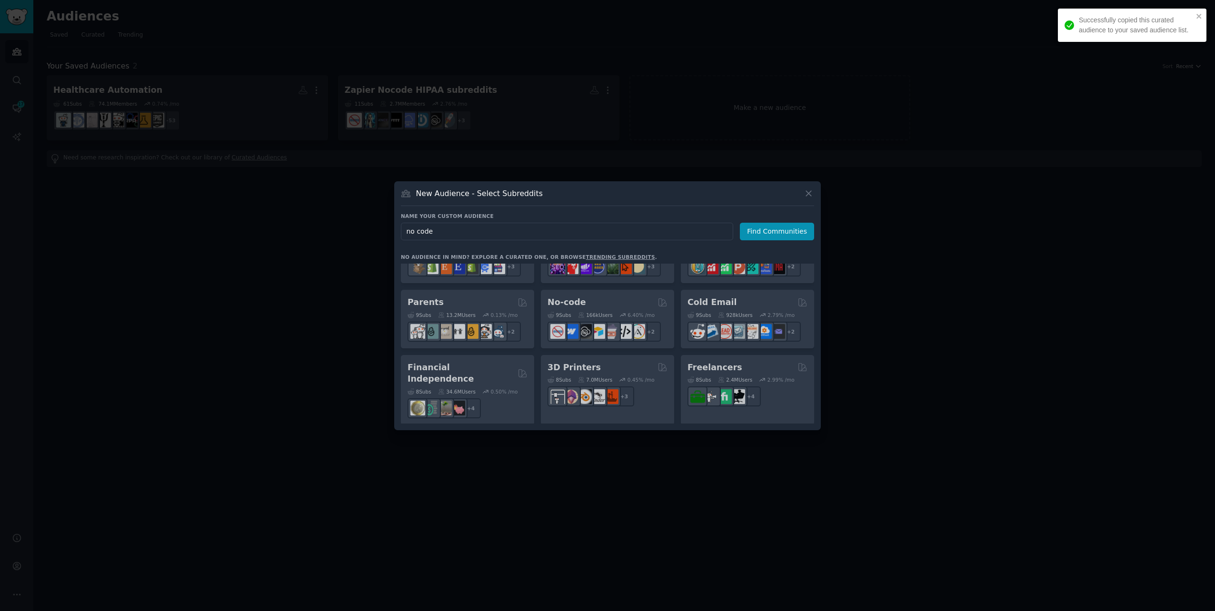
click at [613, 304] on div "Pet Lovers 31 Sub s 24.4M Users 0.81 % /mo + 24 Software Developers 26 Sub s 30…" at bounding box center [607, 344] width 413 height 160
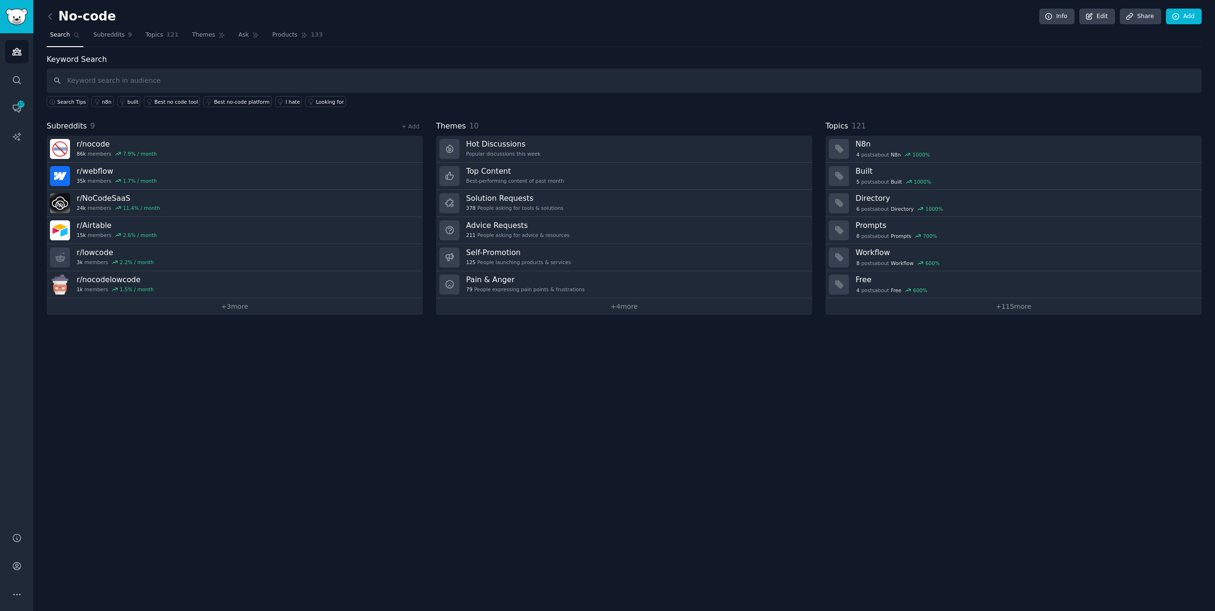
click at [269, 79] on input "text" at bounding box center [624, 81] width 1155 height 24
type input "healthcare"
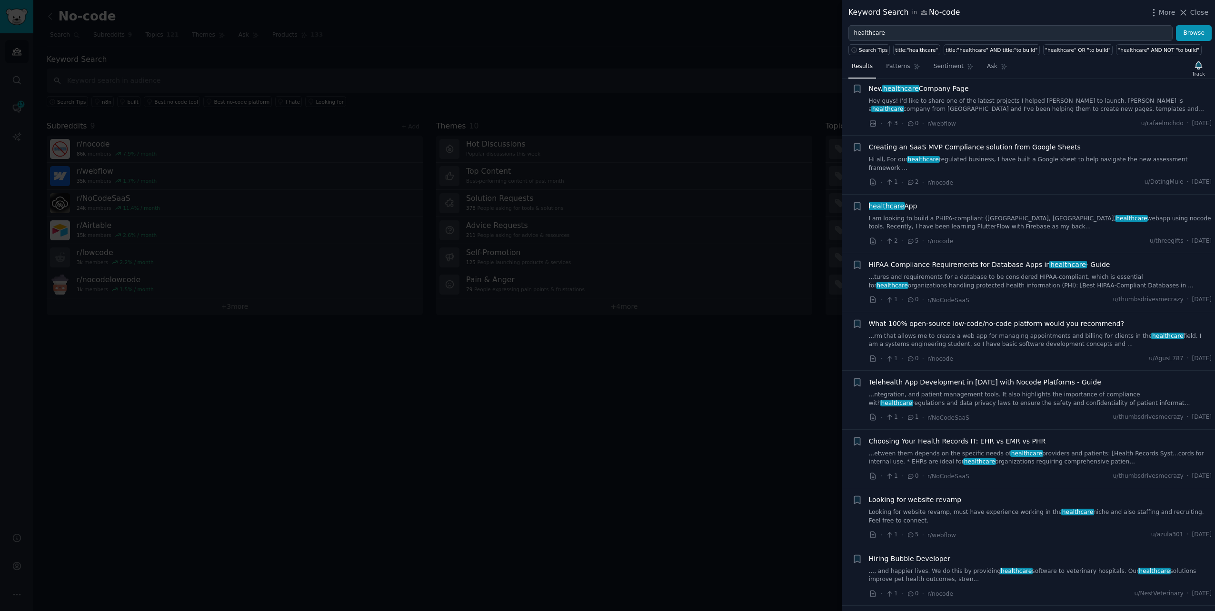
scroll to position [619, 0]
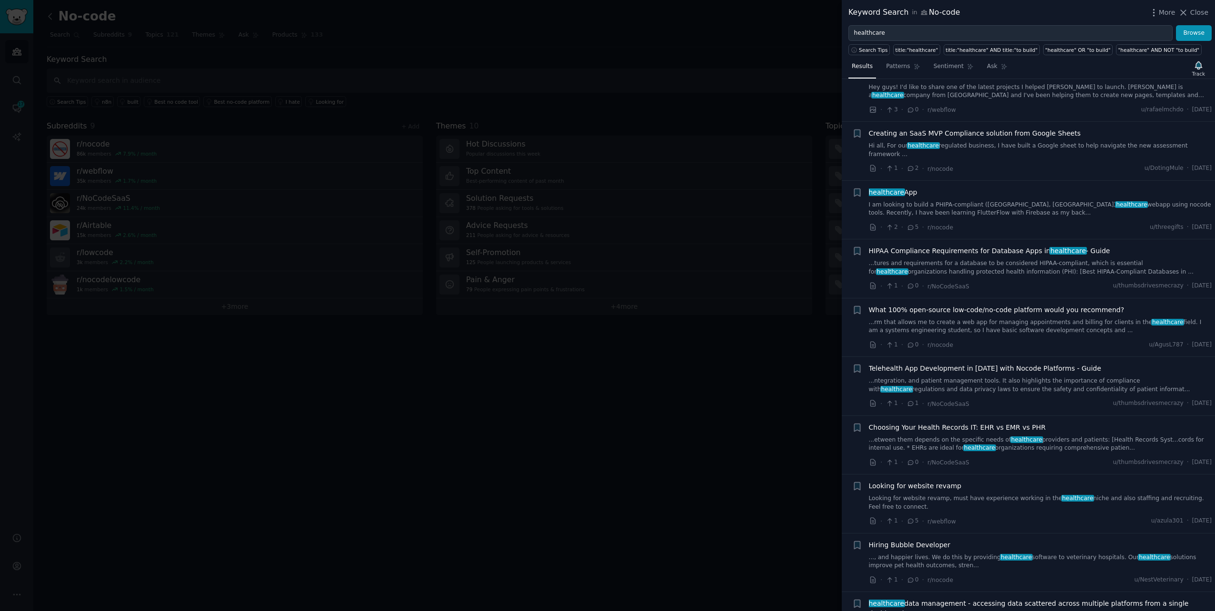
drag, startPoint x: 1201, startPoint y: 12, endPoint x: 48, endPoint y: 17, distance: 1153.3
click at [727, 12] on span "Close" at bounding box center [1199, 13] width 18 height 10
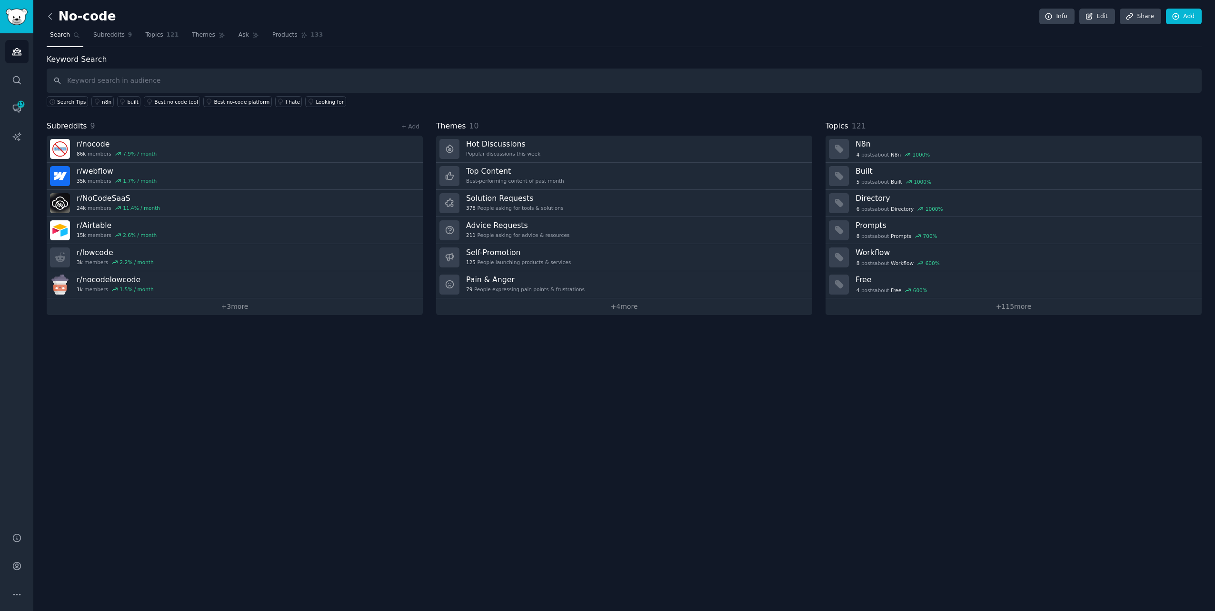
click at [49, 14] on icon at bounding box center [50, 16] width 10 height 10
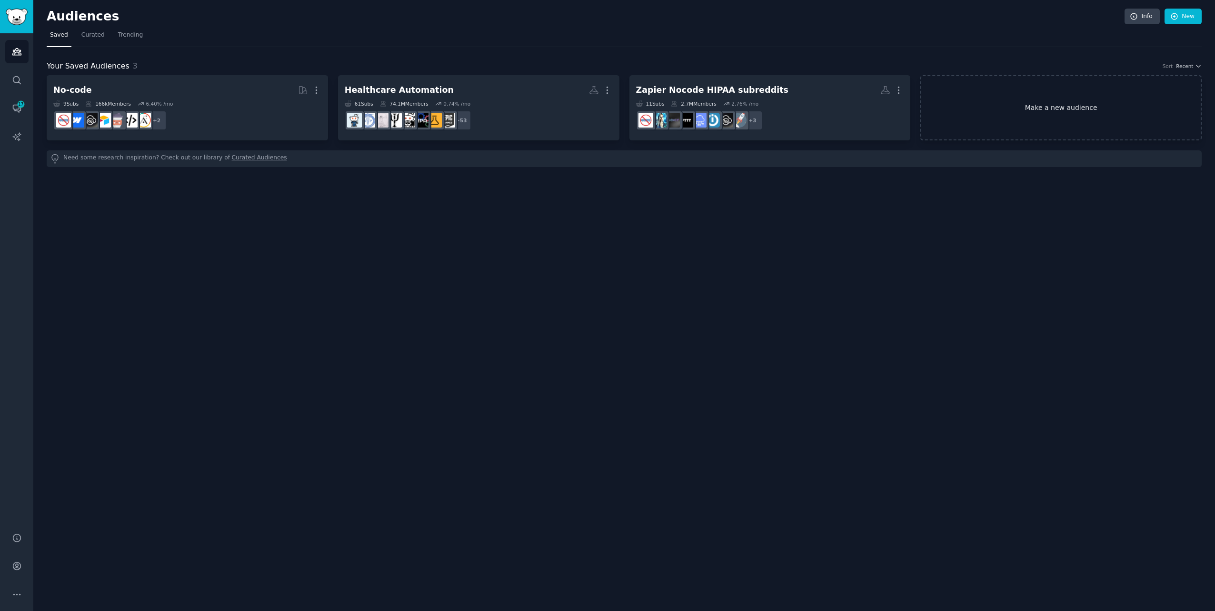
click at [727, 105] on link "Make a new audience" at bounding box center [1060, 107] width 281 height 65
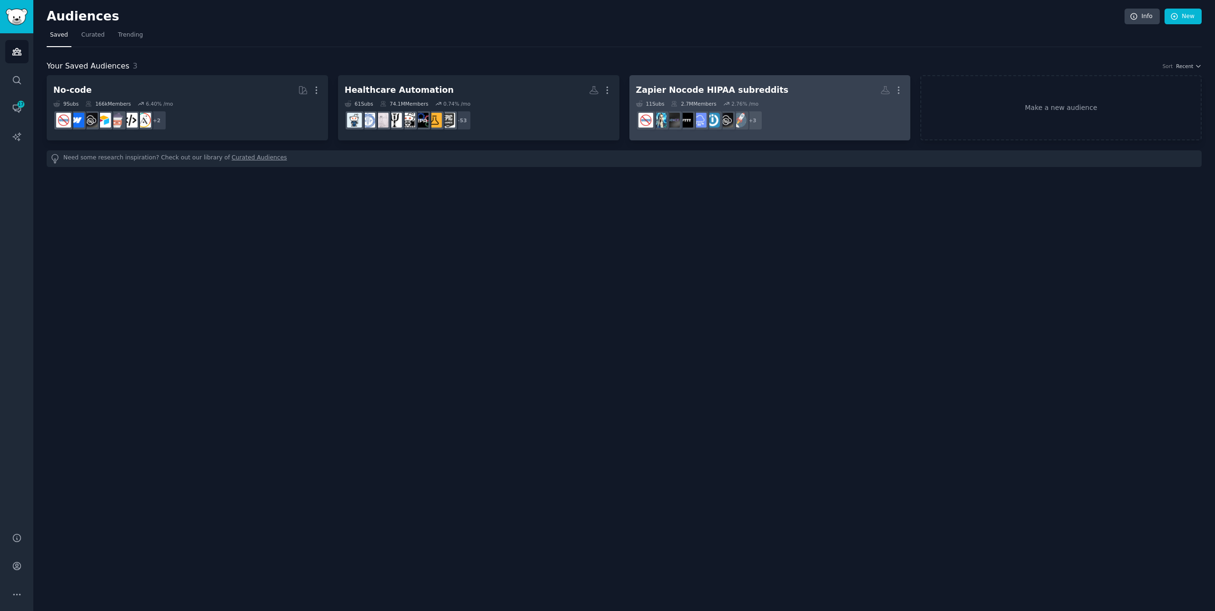
click at [727, 100] on div "11 Sub s 2.7M Members 2.76 % /mo" at bounding box center [770, 103] width 268 height 7
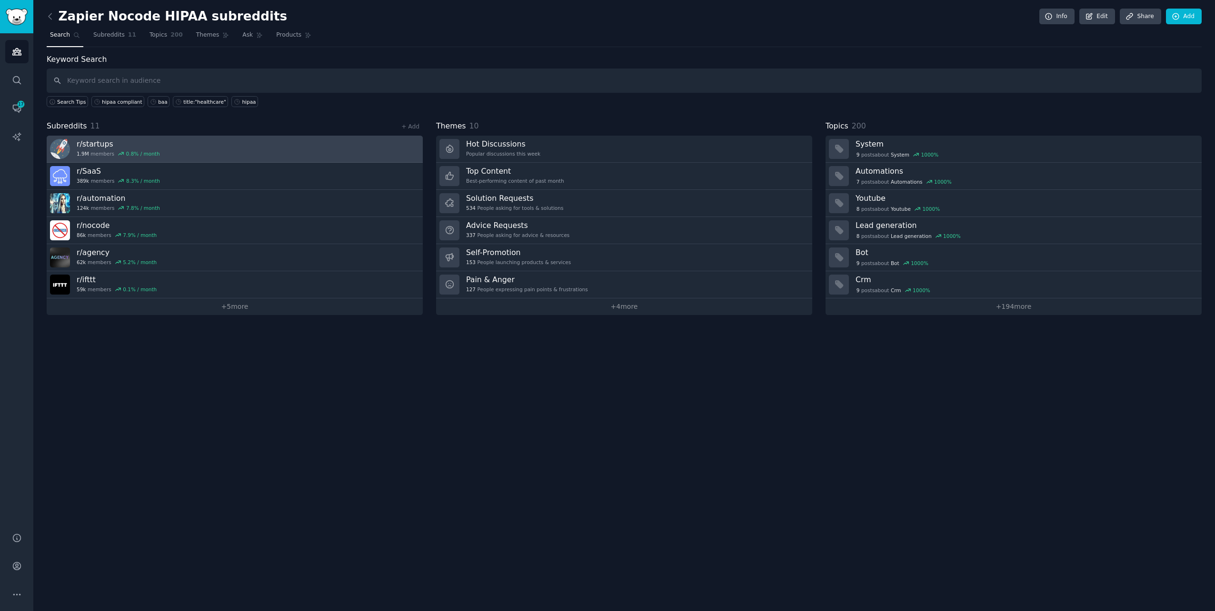
click at [223, 149] on link "r/ startups 1.9M members 0.8 % / month" at bounding box center [235, 149] width 376 height 27
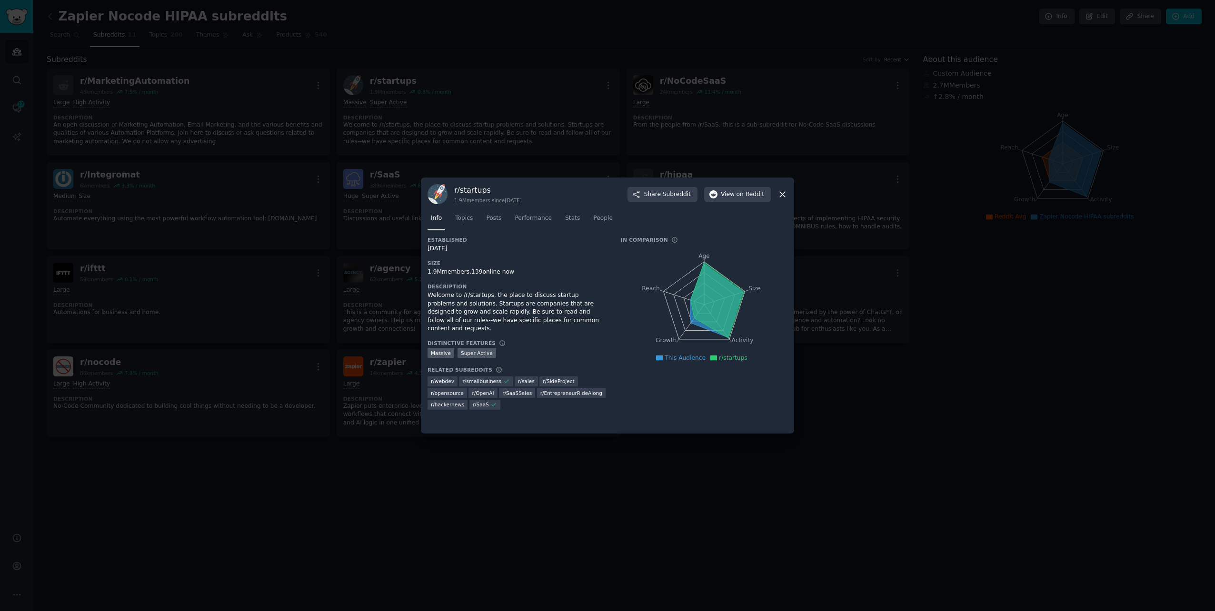
click at [576, 337] on div at bounding box center [607, 305] width 1215 height 611
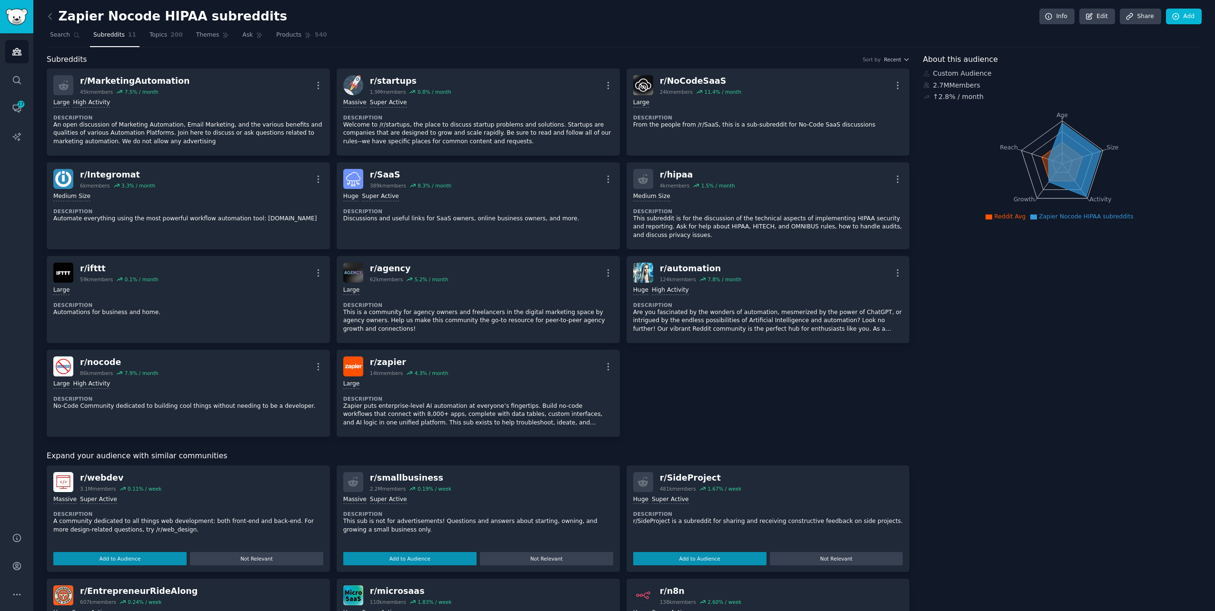
drag, startPoint x: 153, startPoint y: 30, endPoint x: 224, endPoint y: 41, distance: 71.9
click at [154, 30] on link "Topics 200" at bounding box center [166, 38] width 40 height 20
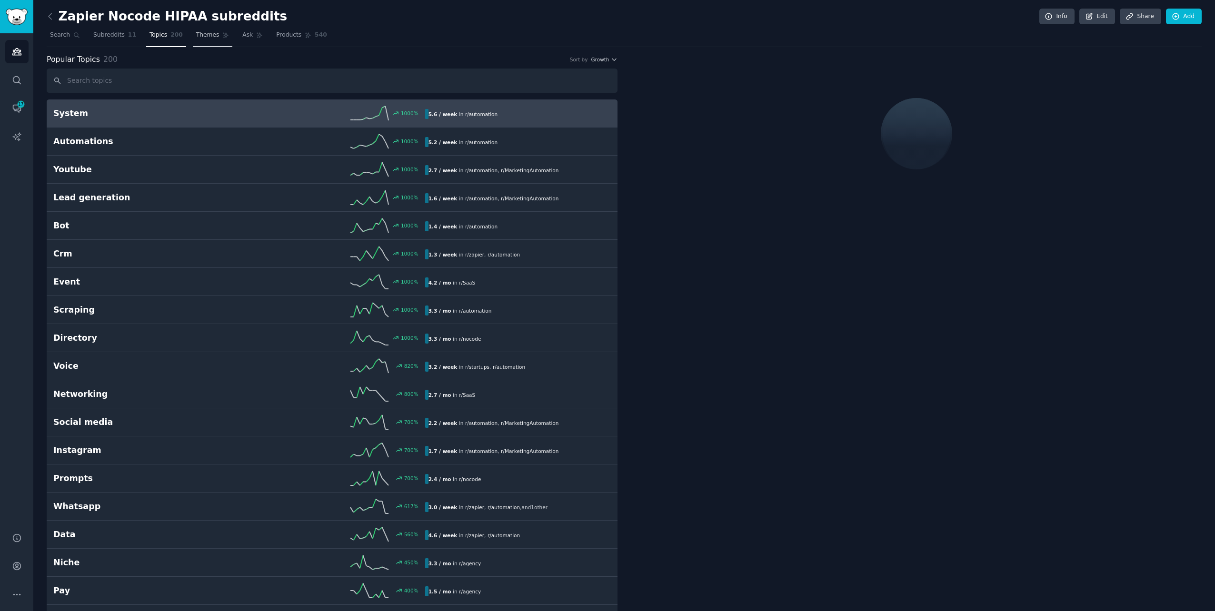
click at [196, 33] on span "Themes" at bounding box center [207, 35] width 23 height 9
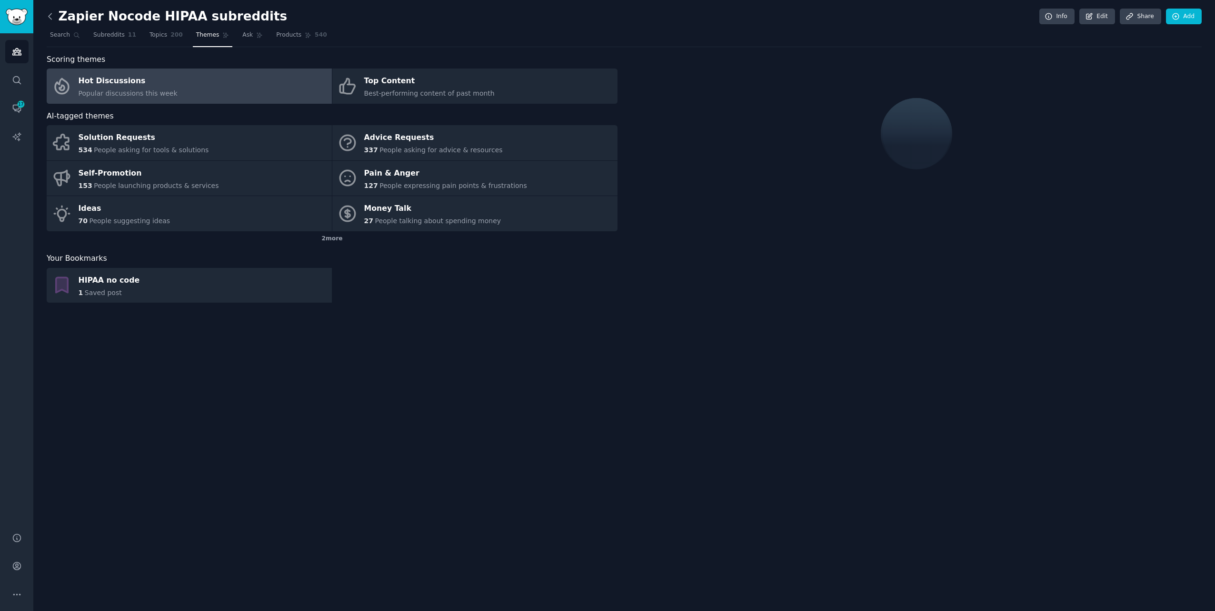
click at [54, 15] on icon at bounding box center [50, 16] width 10 height 10
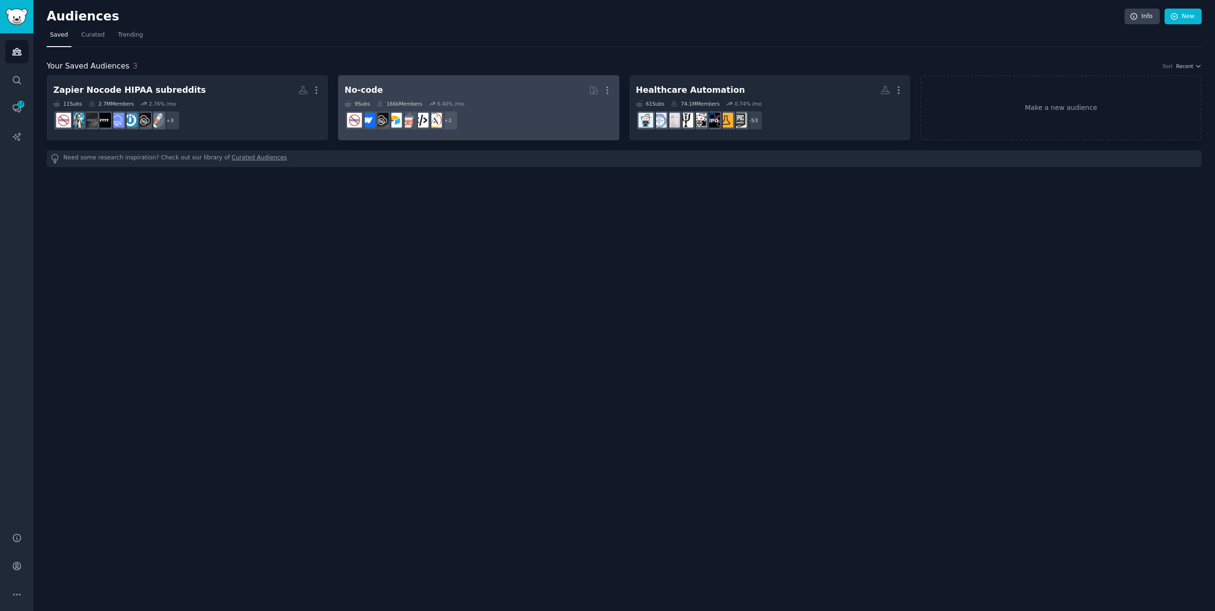
click at [481, 93] on h2 "No-code More" at bounding box center [479, 90] width 268 height 17
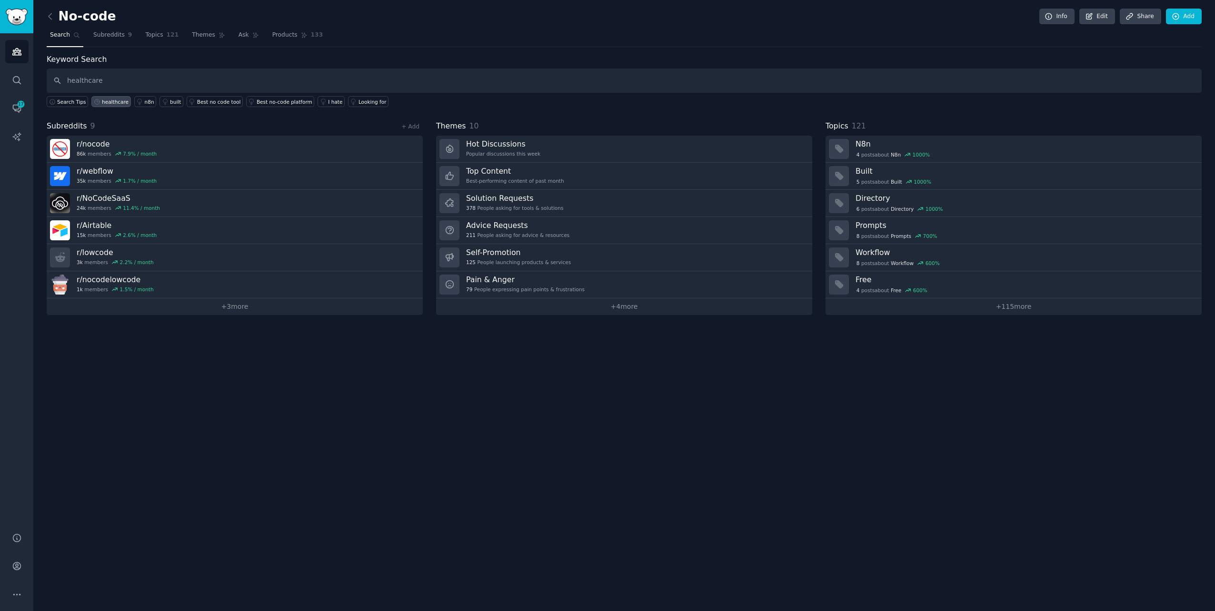
type input "healthcare"
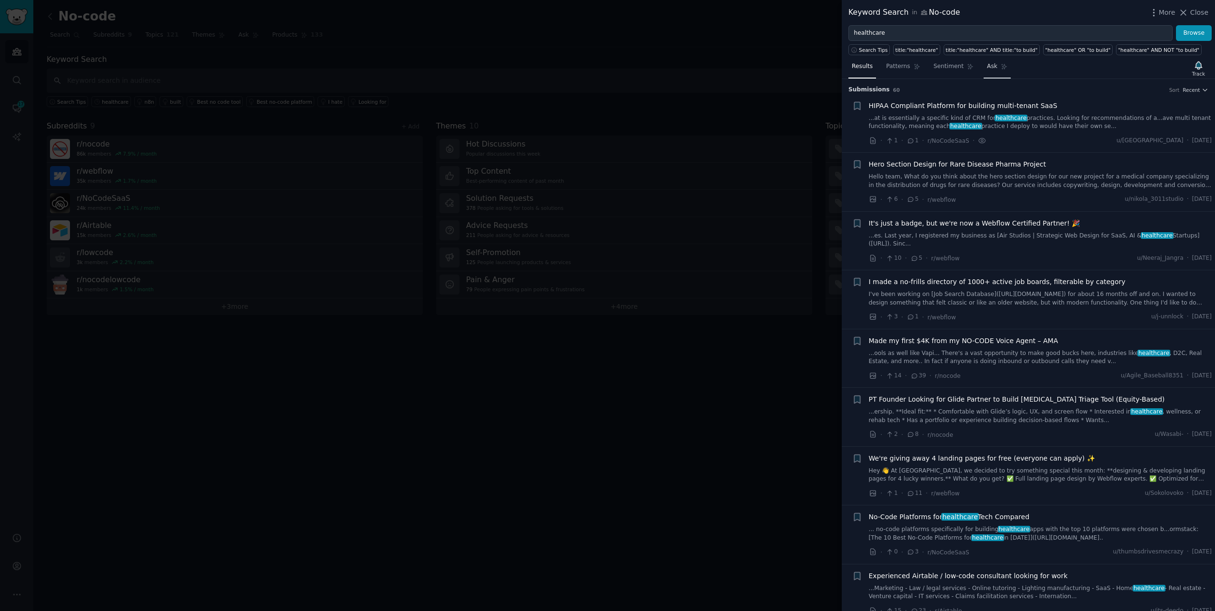
click at [727, 64] on span "Ask" at bounding box center [992, 66] width 10 height 9
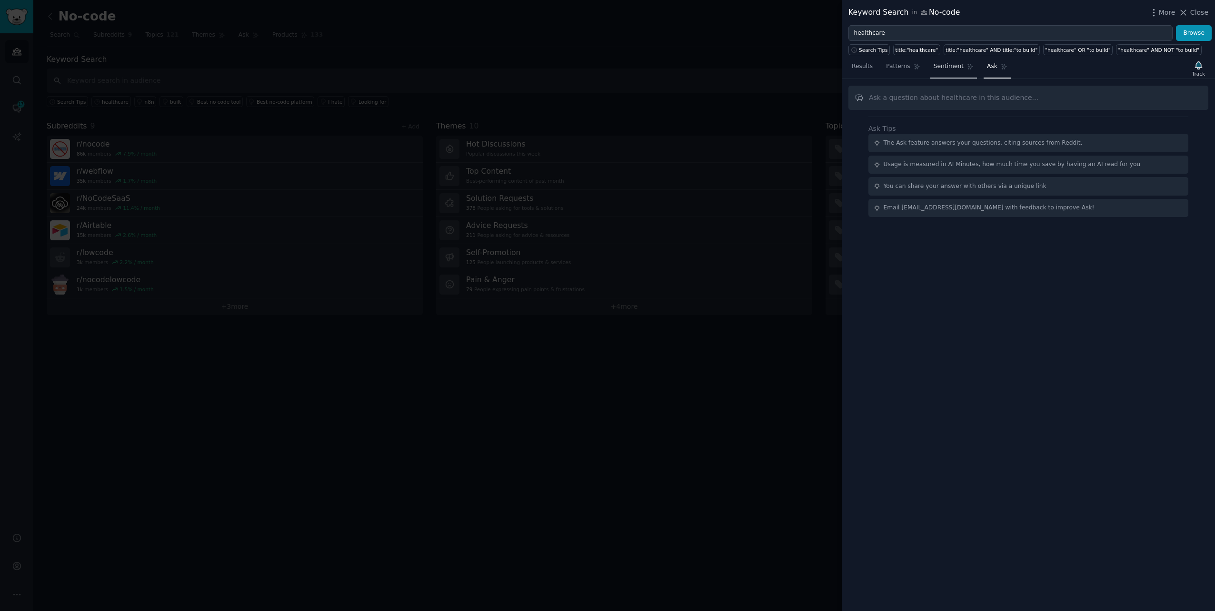
click at [727, 72] on link "Sentiment" at bounding box center [953, 69] width 47 height 20
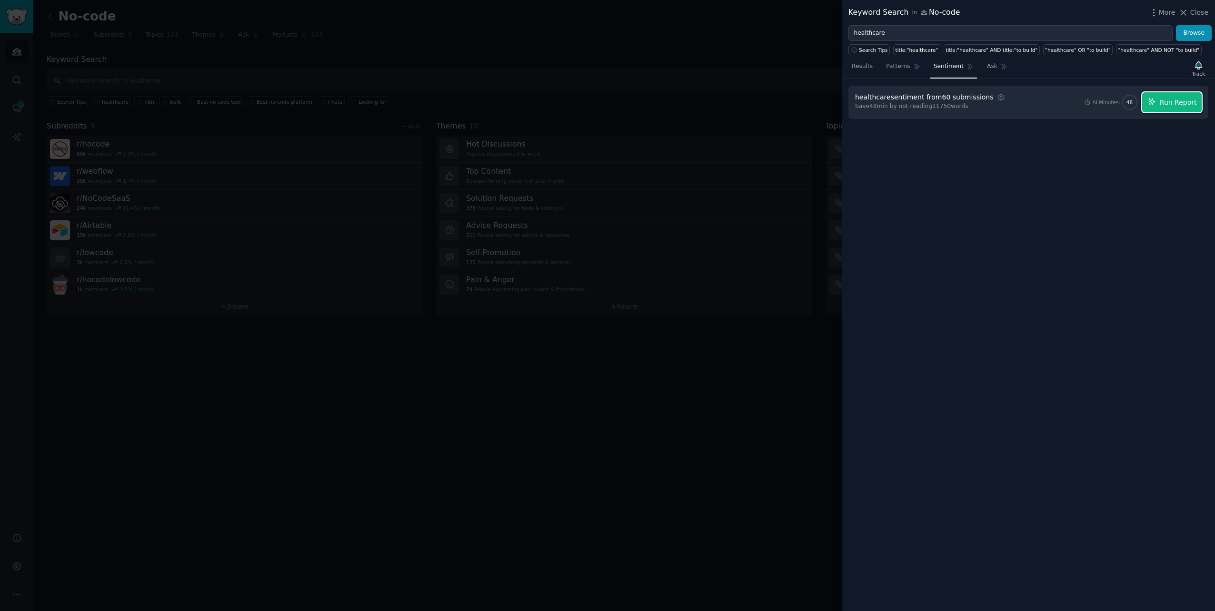
click at [727, 100] on span "Run Report" at bounding box center [1177, 103] width 37 height 10
